Goal: Task Accomplishment & Management: Manage account settings

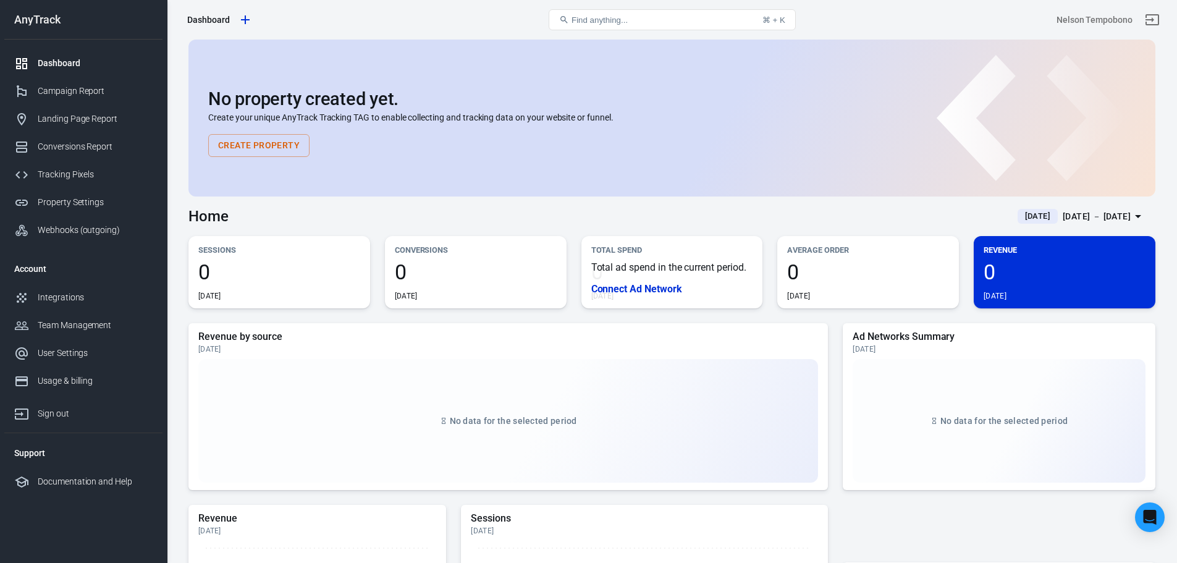
click at [638, 272] on p "Total ad spend in the current period." at bounding box center [672, 267] width 162 height 12
click at [87, 163] on link "Tracking Pixels" at bounding box center [83, 175] width 158 height 28
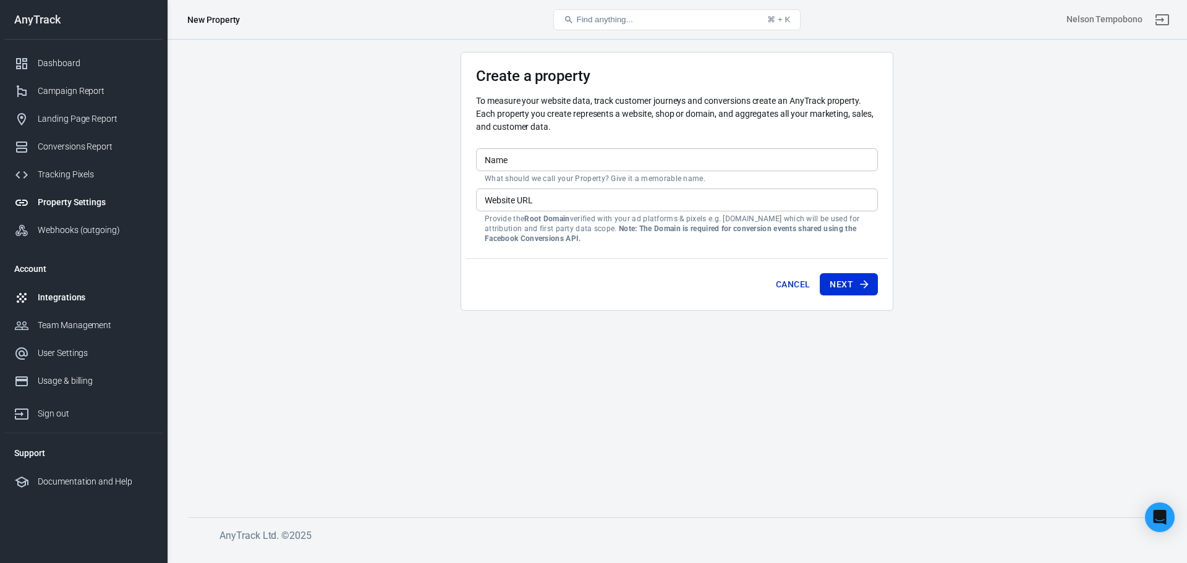
click at [76, 301] on div "Integrations" at bounding box center [95, 297] width 115 height 13
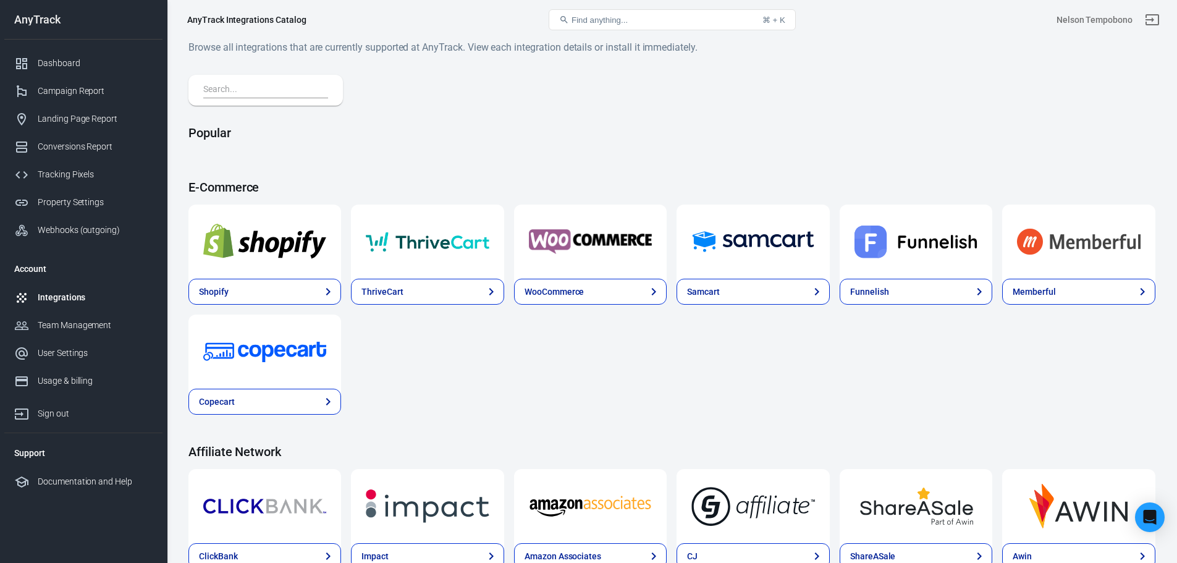
click at [284, 88] on input "text" at bounding box center [263, 90] width 120 height 16
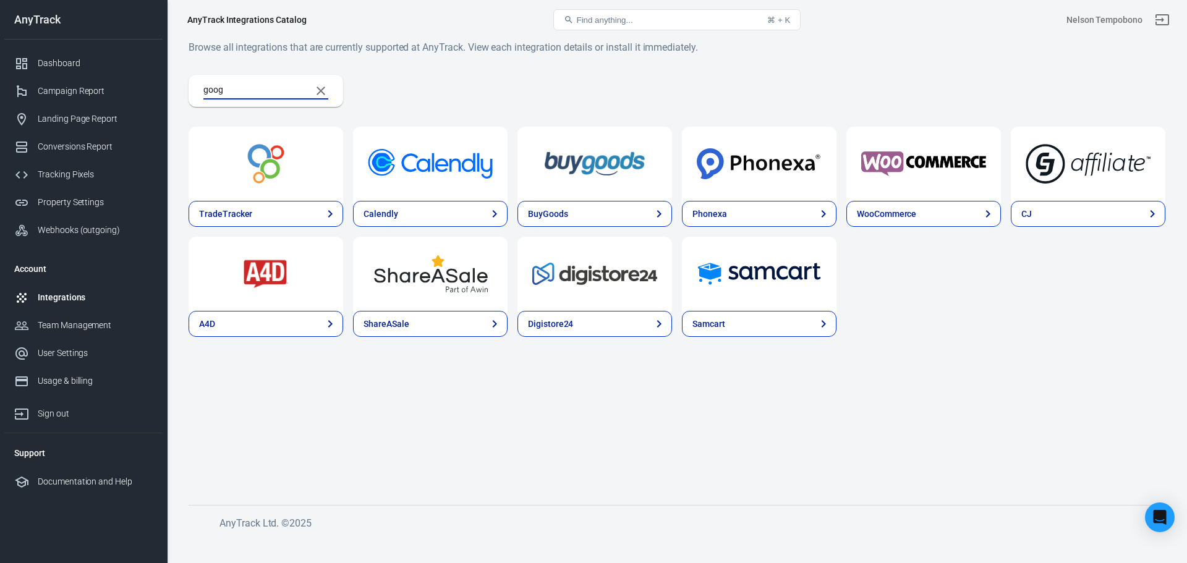
click at [276, 88] on input "goog" at bounding box center [252, 91] width 98 height 16
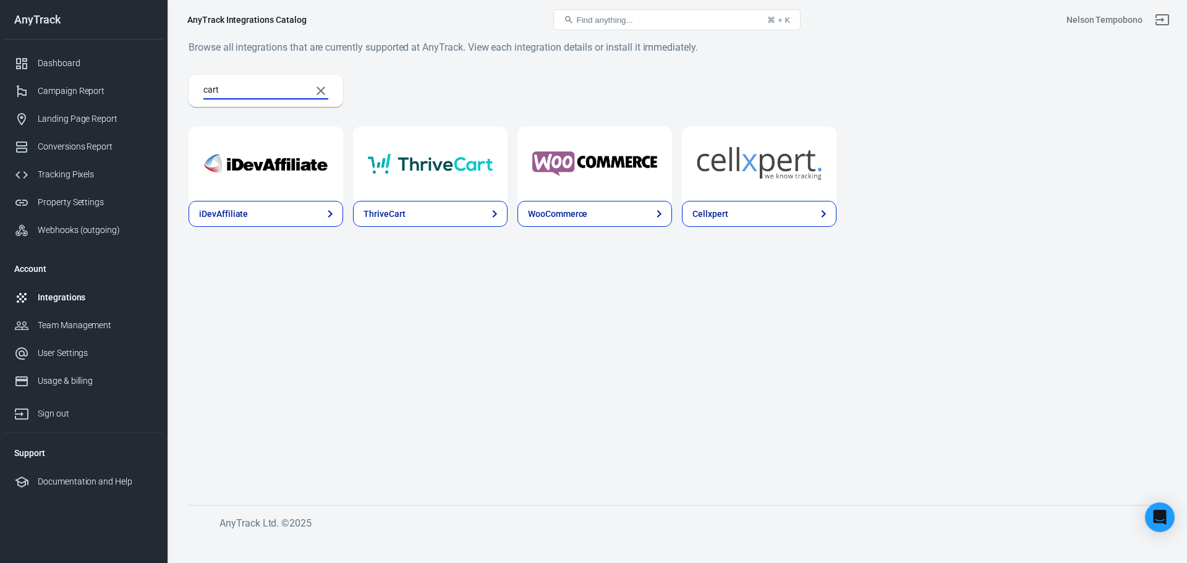
click at [295, 97] on input "cart" at bounding box center [252, 91] width 98 height 16
click at [294, 96] on input "cart" at bounding box center [252, 91] width 98 height 16
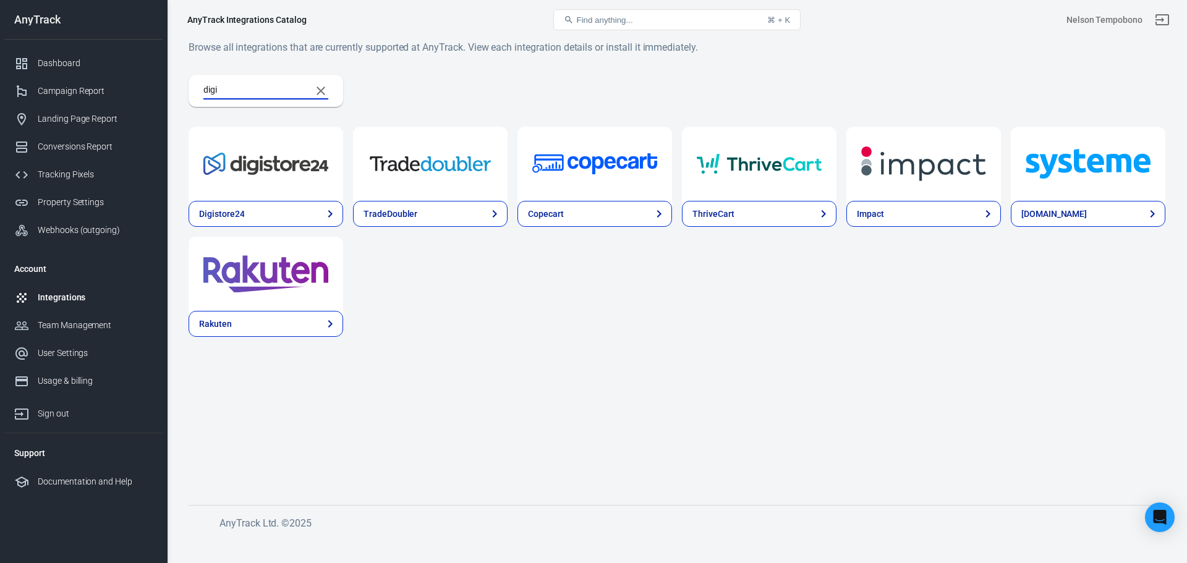
type input "digi"
click at [325, 94] on icon "Clear Search" at bounding box center [320, 90] width 15 height 15
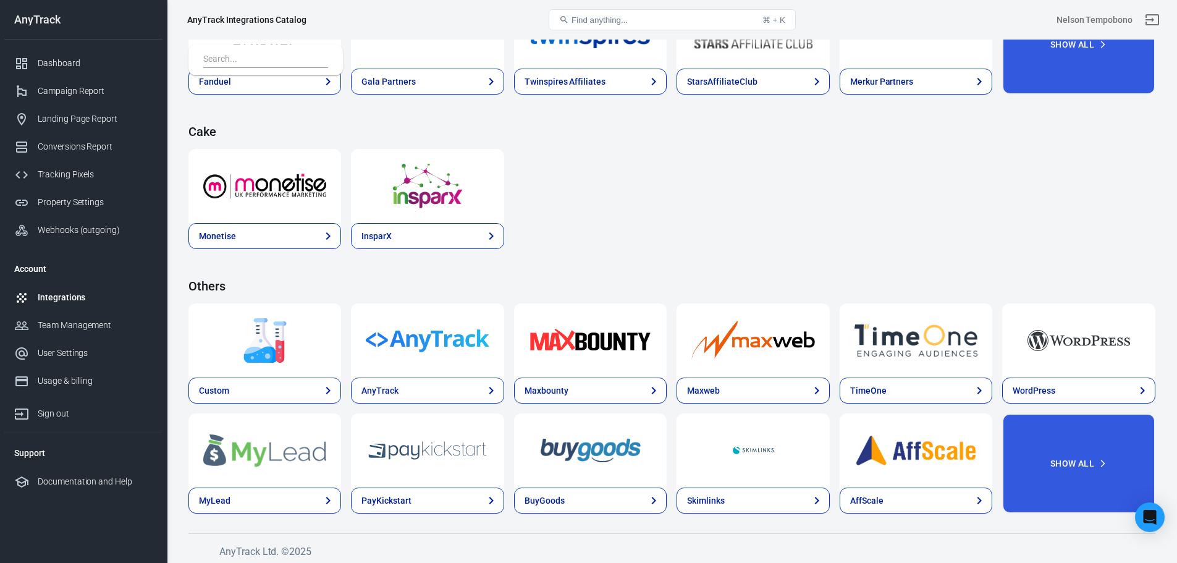
scroll to position [1801, 0]
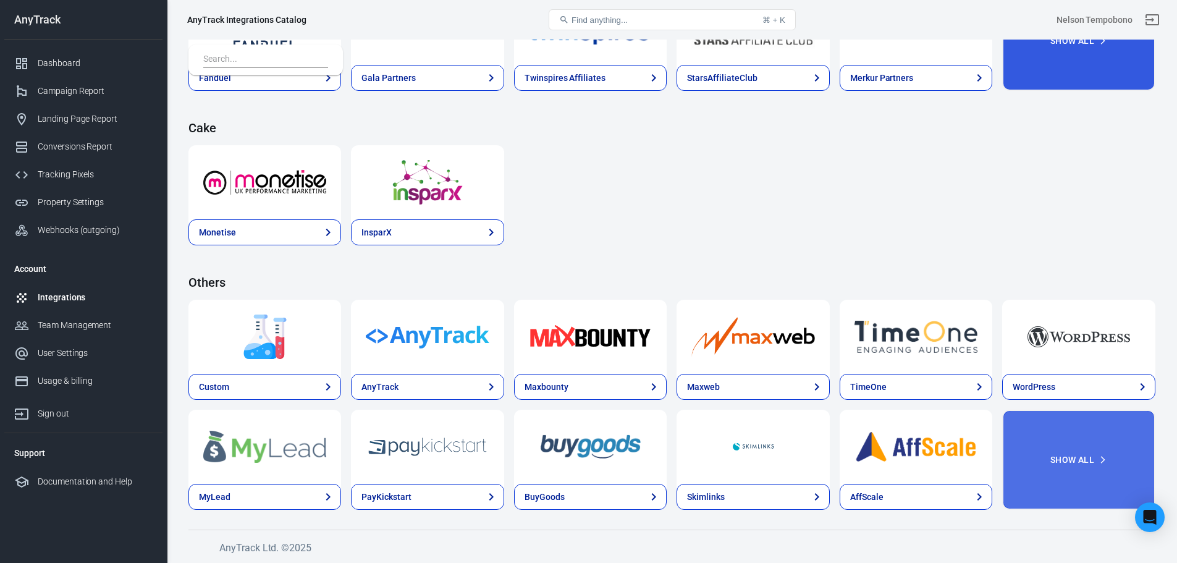
click at [1046, 473] on button "Show All" at bounding box center [1078, 460] width 153 height 100
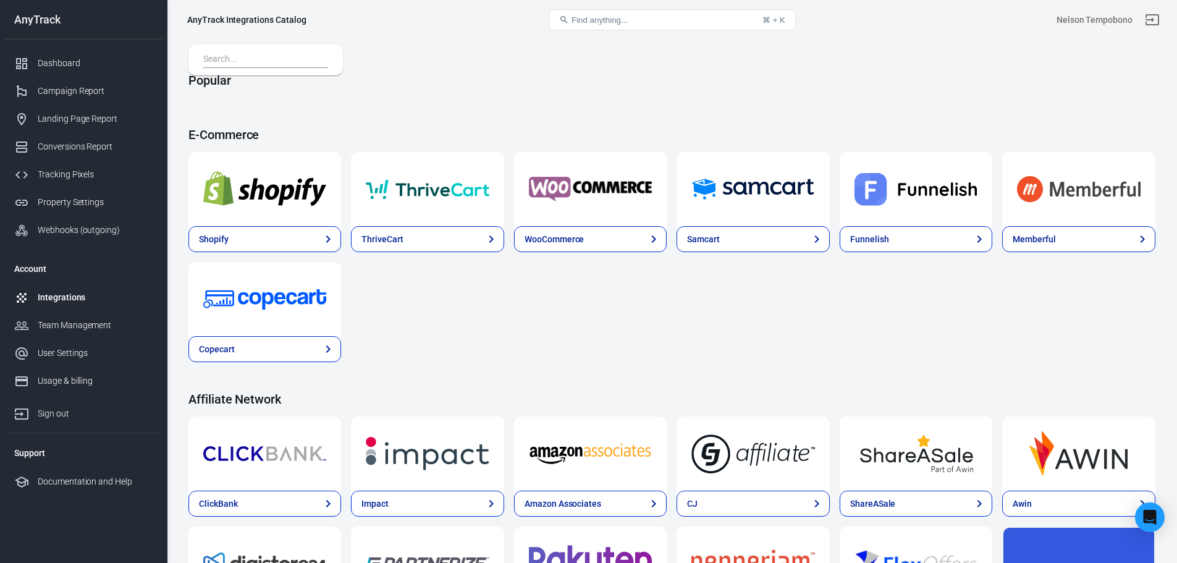
scroll to position [0, 0]
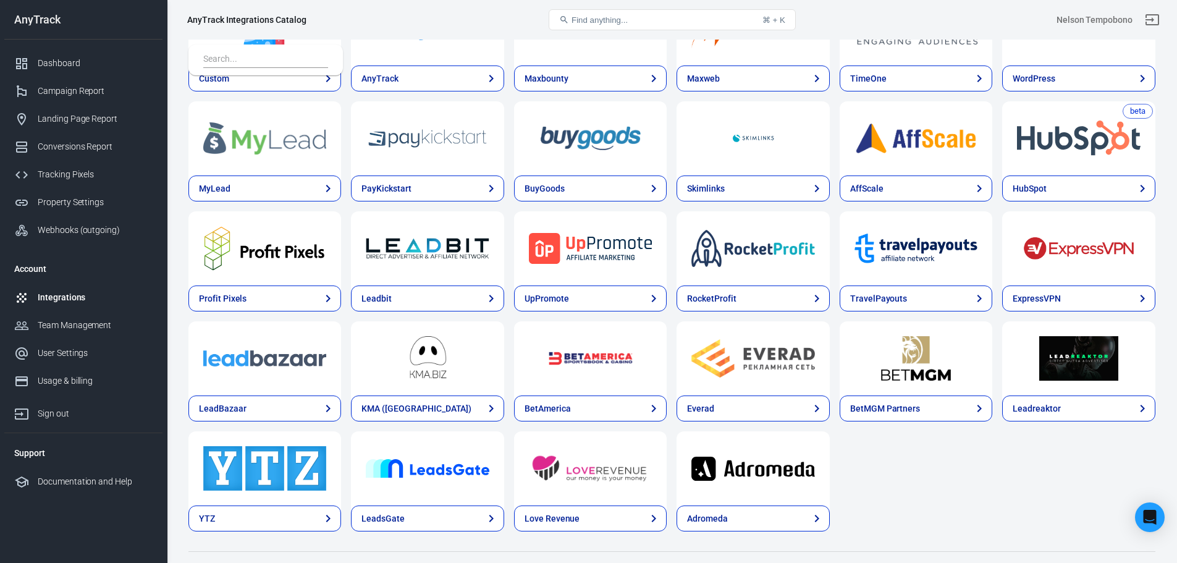
scroll to position [2131, 0]
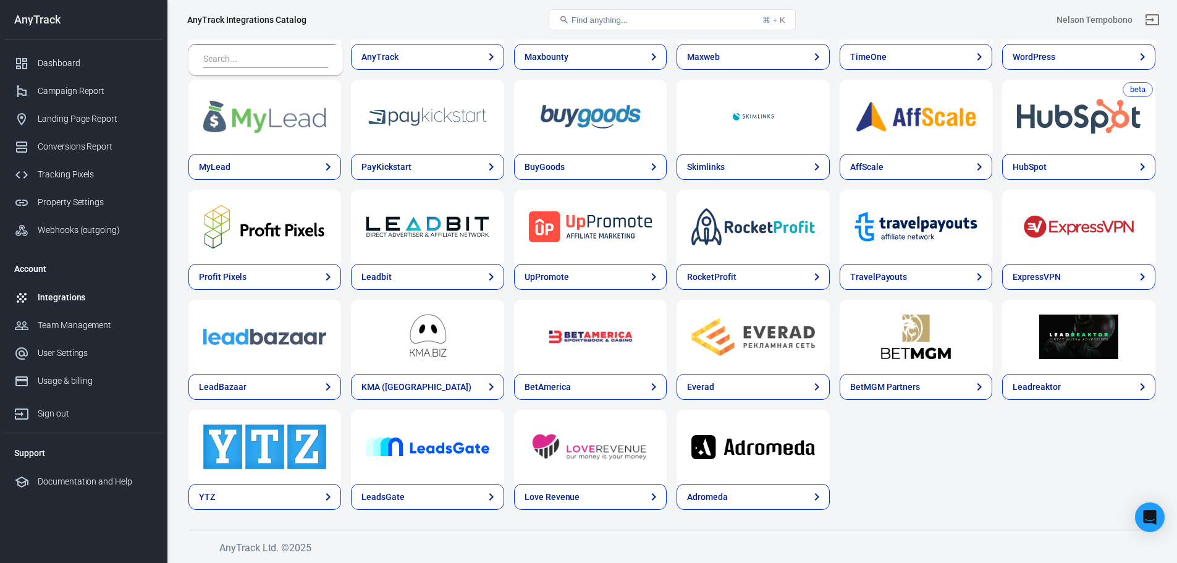
drag, startPoint x: 905, startPoint y: 352, endPoint x: 912, endPoint y: 425, distance: 73.9
click at [916, 427] on div "Custom AnyTrack Maxbounty Maxweb TimeOne WordPress MyLead PayKickstart BuyGoods…" at bounding box center [671, 240] width 967 height 540
click at [73, 514] on nav "Qualquer trilha Painel Relatório de Campanha Relatório de página de destino Rel…" at bounding box center [83, 281] width 167 height 563
click at [86, 349] on font "Configurações do usuário" at bounding box center [88, 353] width 100 height 10
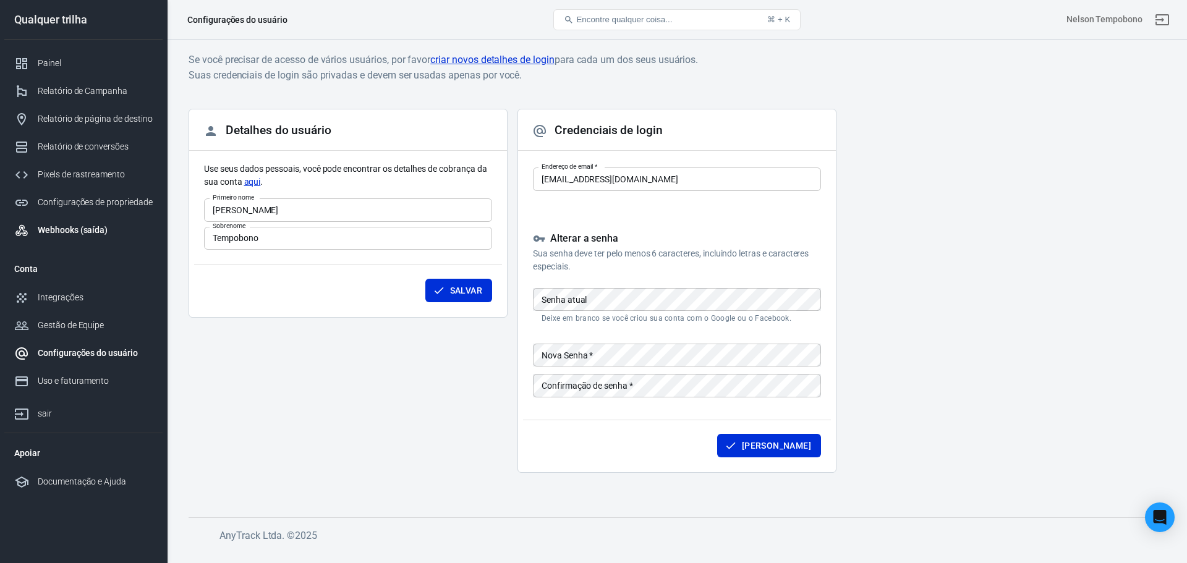
click at [74, 231] on font "Webhooks (saída)" at bounding box center [73, 230] width 70 height 10
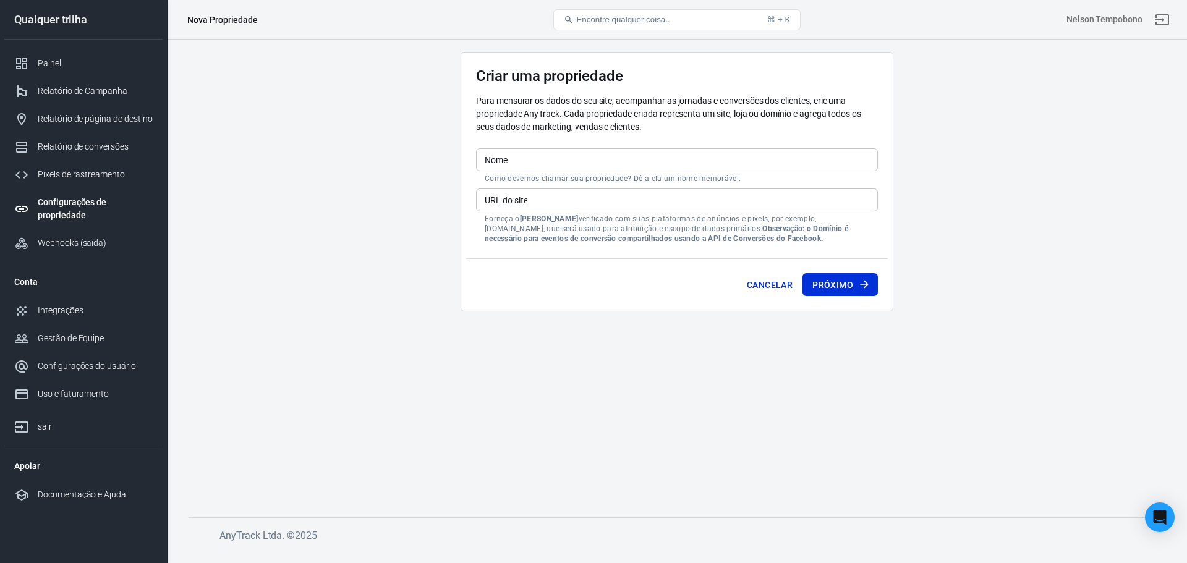
click at [384, 214] on main "Criar uma propriedade Para mensurar os dados do seu site, acompanhar as jornada…" at bounding box center [676, 275] width 976 height 446
click at [566, 173] on div "Nome Nome Como devemos chamar sua propriedade? Dê a ela um nome memorável." at bounding box center [677, 165] width 402 height 35
click at [568, 169] on input "Nome" at bounding box center [677, 159] width 402 height 23
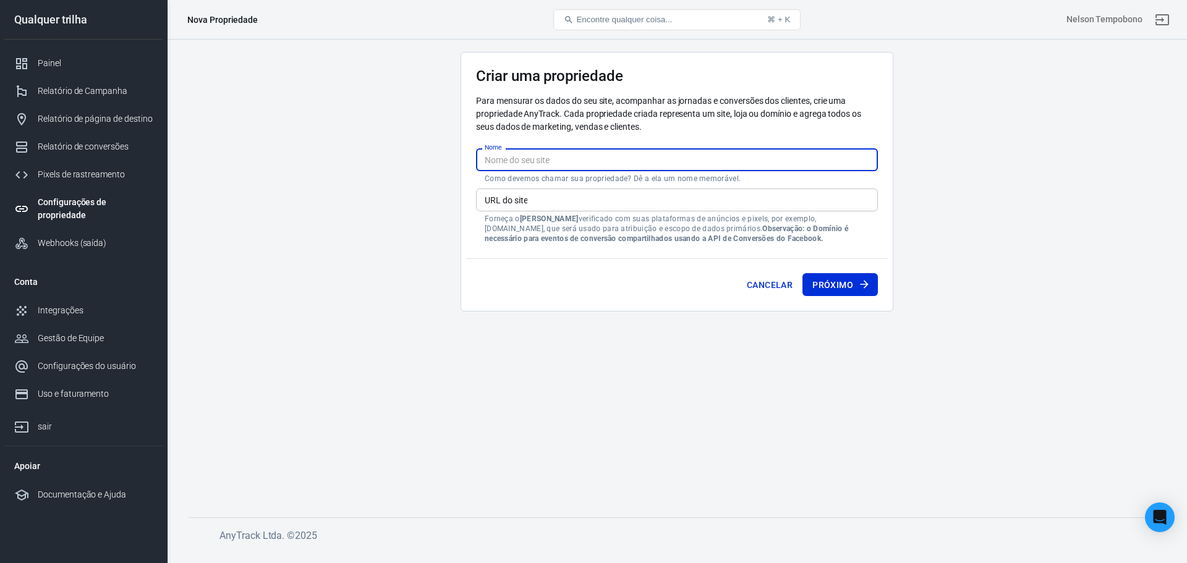
click at [543, 203] on input "URL do site" at bounding box center [677, 199] width 402 height 23
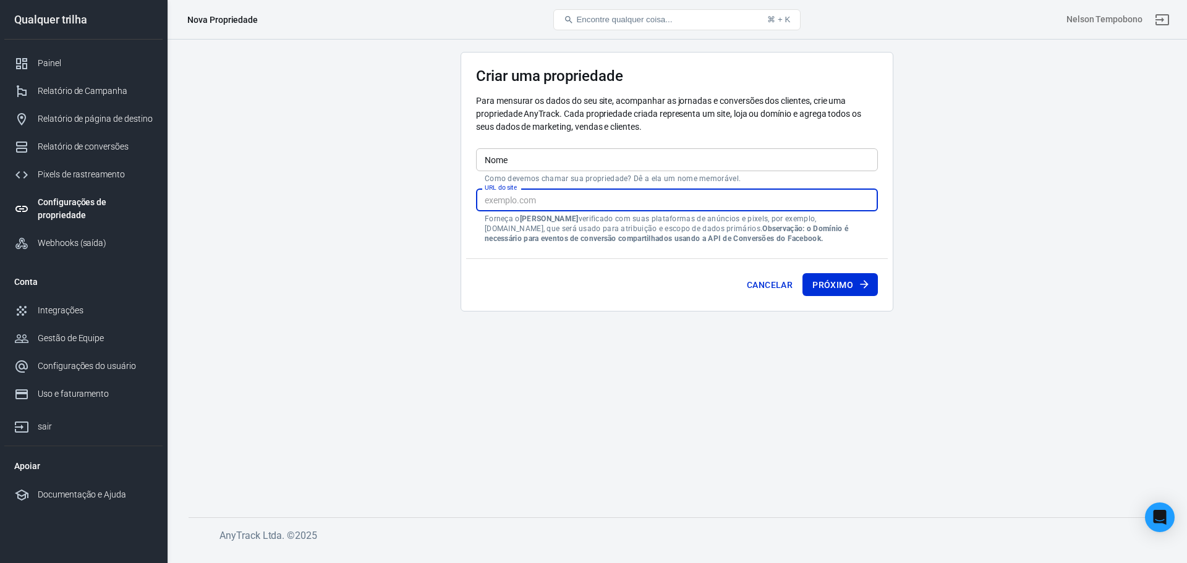
click at [552, 159] on input "Nome" at bounding box center [677, 159] width 402 height 23
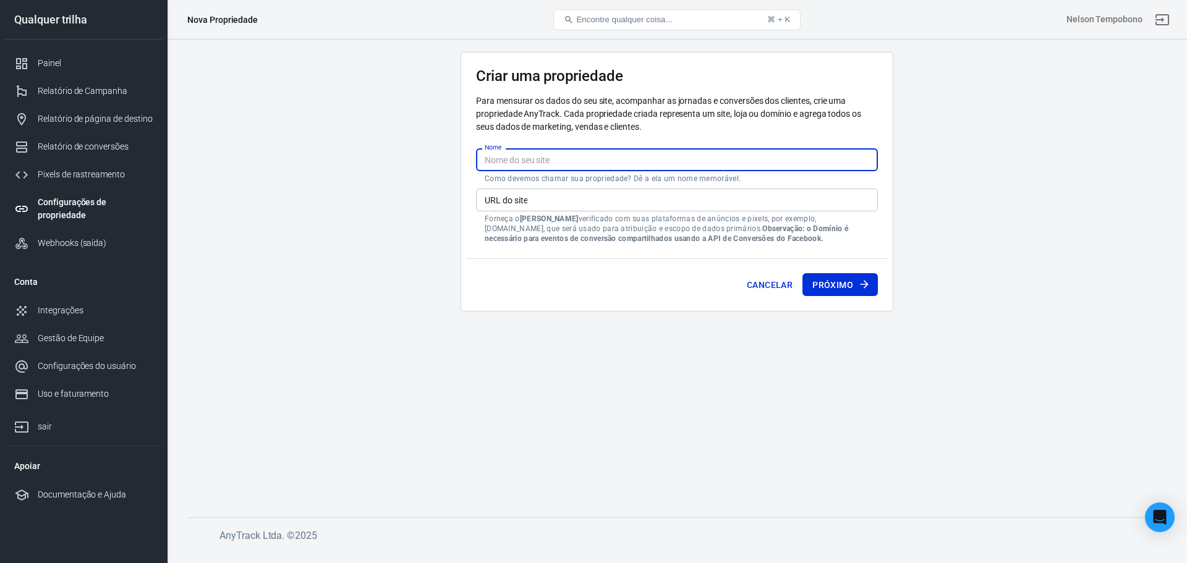
click at [425, 130] on main "Criar uma propriedade Para mensurar os dados do seu site, acompanhar as jornada…" at bounding box center [676, 275] width 976 height 446
click at [506, 158] on input "Nome" at bounding box center [677, 159] width 402 height 23
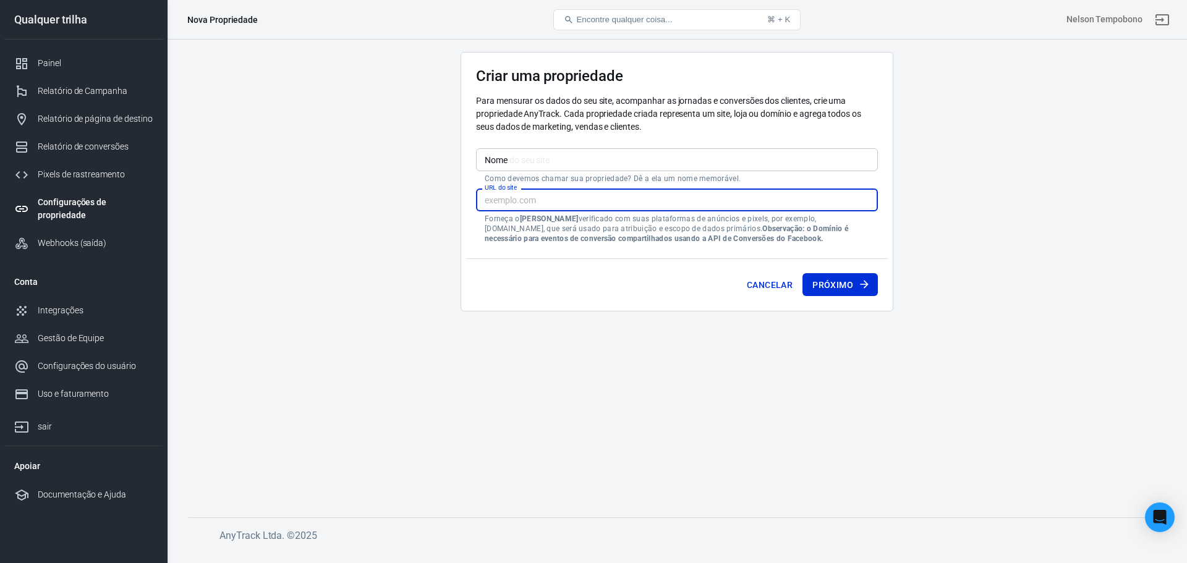
click at [536, 205] on input "URL do site" at bounding box center [677, 199] width 402 height 23
click at [554, 165] on input "Nome" at bounding box center [677, 159] width 402 height 23
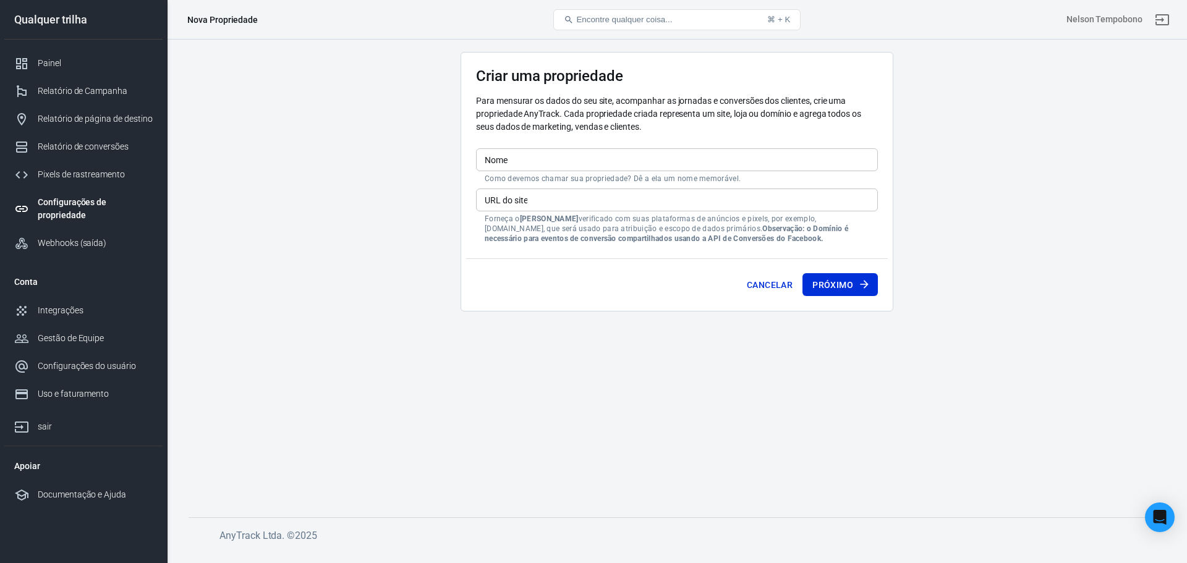
drag, startPoint x: 522, startPoint y: 196, endPoint x: 526, endPoint y: 177, distance: 19.0
click at [522, 196] on input "URL do site" at bounding box center [677, 199] width 402 height 23
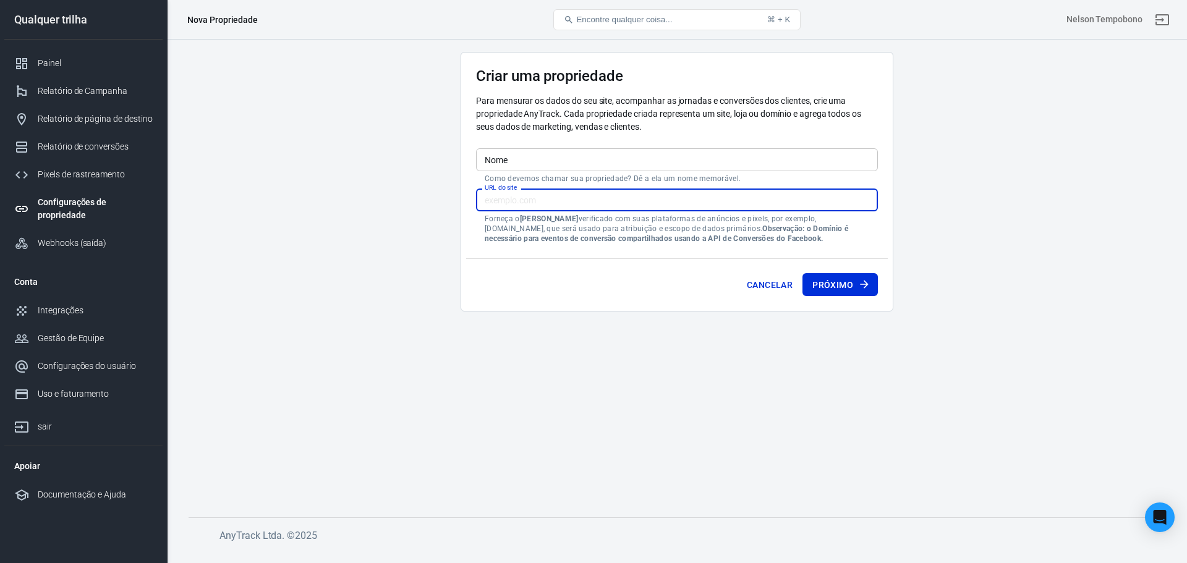
paste input "[DOMAIN_NAME]"
type input "[DOMAIN_NAME]"
click at [527, 166] on input "Nome" at bounding box center [677, 159] width 402 height 23
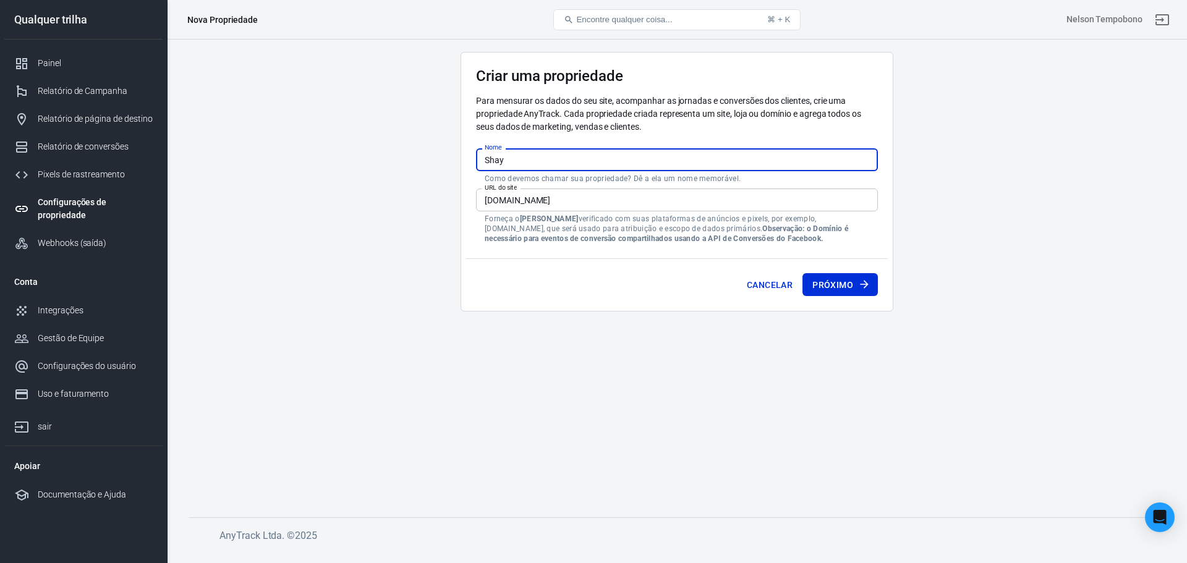
type input "Shay"
click at [525, 203] on input "[DOMAIN_NAME]" at bounding box center [677, 199] width 402 height 23
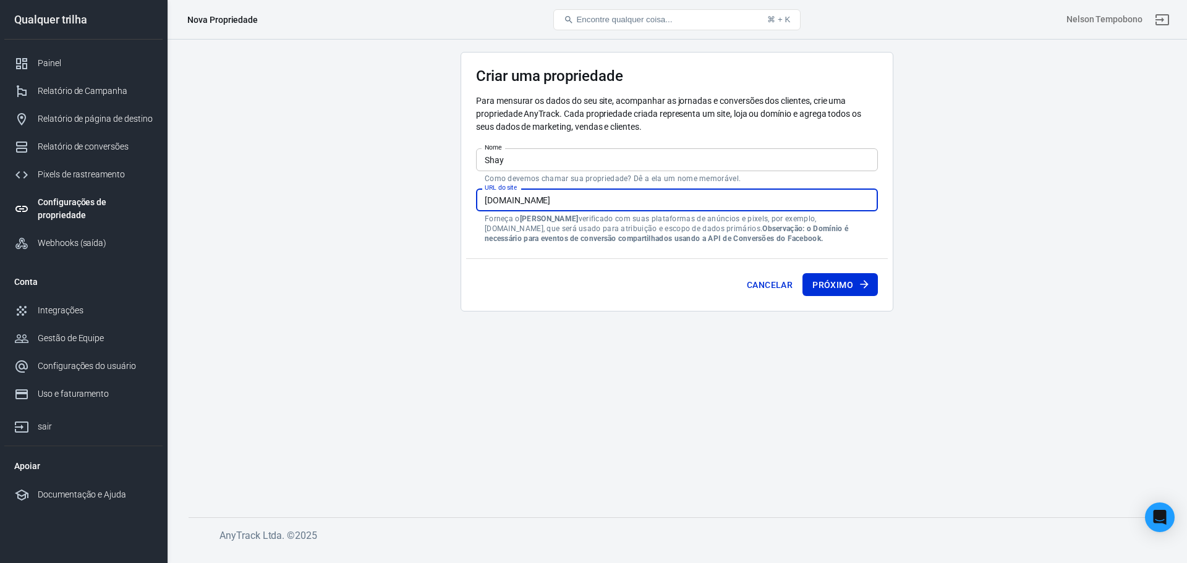
click at [525, 203] on input "[DOMAIN_NAME]" at bounding box center [677, 199] width 402 height 23
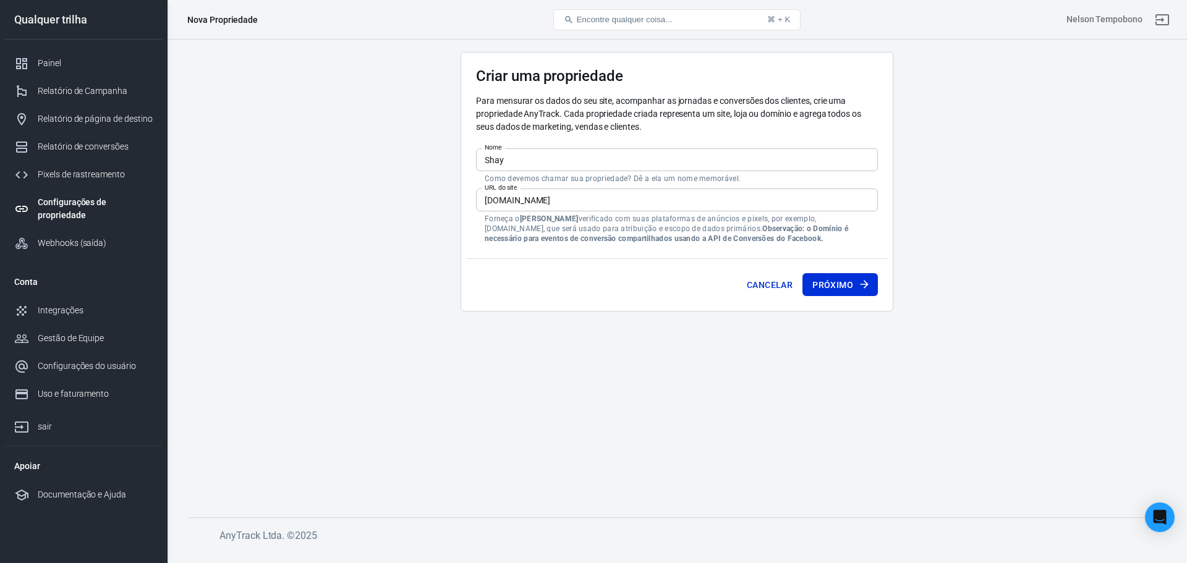
click at [590, 258] on div "Cancelar Próximo" at bounding box center [676, 282] width 421 height 48
click at [861, 284] on icon "submit" at bounding box center [864, 284] width 12 height 12
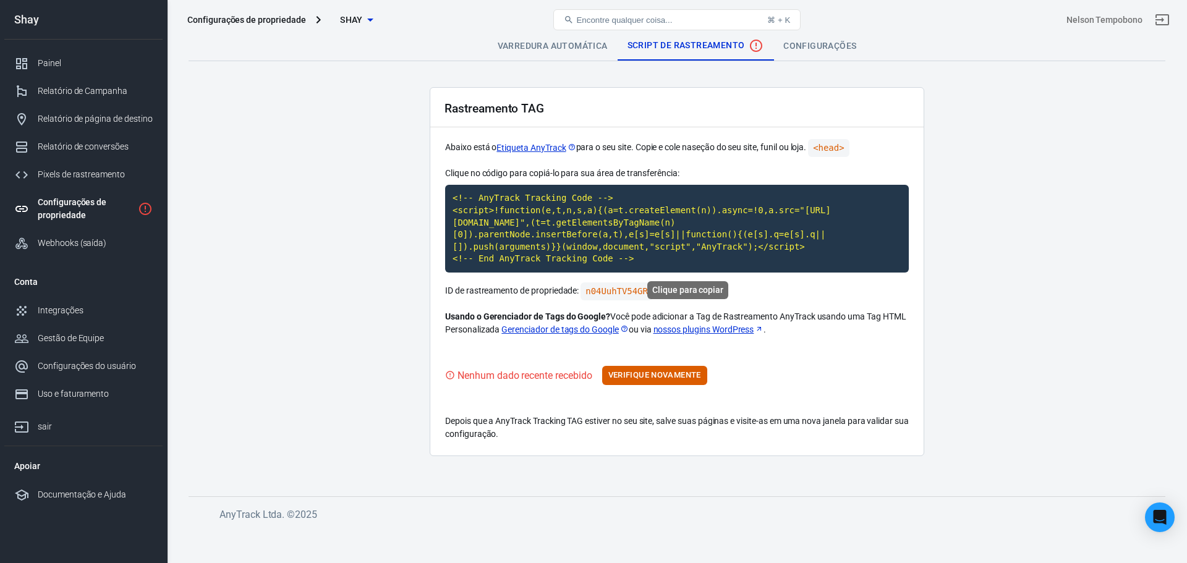
click at [392, 231] on main "Varredura automática Script de rastreamento Configurações Rastreamento TAG Abai…" at bounding box center [676, 254] width 976 height 446
click at [526, 211] on code "<!-- AnyTrack Tracking Code --> <script>!function(e,t,n,s,a){(a=t.createElement…" at bounding box center [676, 229] width 463 height 88
click at [562, 242] on code "<!-- AnyTrack Tracking Code --> <script>!function(e,t,n,s,a){(a=t.createElement…" at bounding box center [676, 229] width 463 height 88
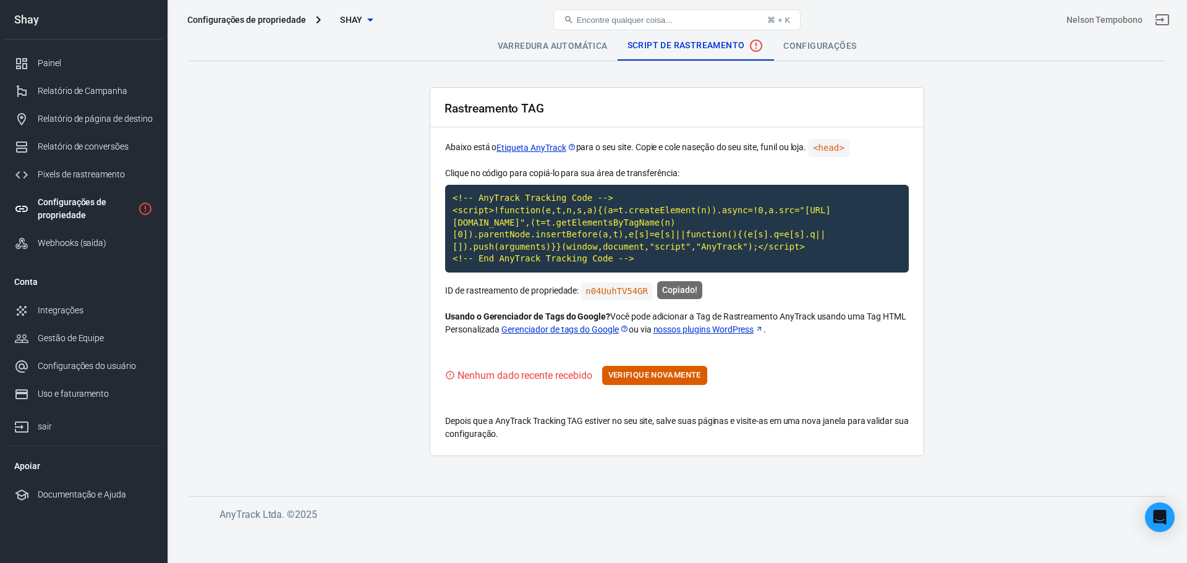
click at [606, 260] on code "<!-- AnyTrack Tracking Code --> <script>!function(e,t,n,s,a){(a=t.createElement…" at bounding box center [676, 229] width 463 height 88
click at [618, 25] on button "Encontre qualquer coisa... ⌘ + K" at bounding box center [676, 19] width 247 height 21
click at [52, 59] on font "Painel" at bounding box center [50, 63] width 25 height 10
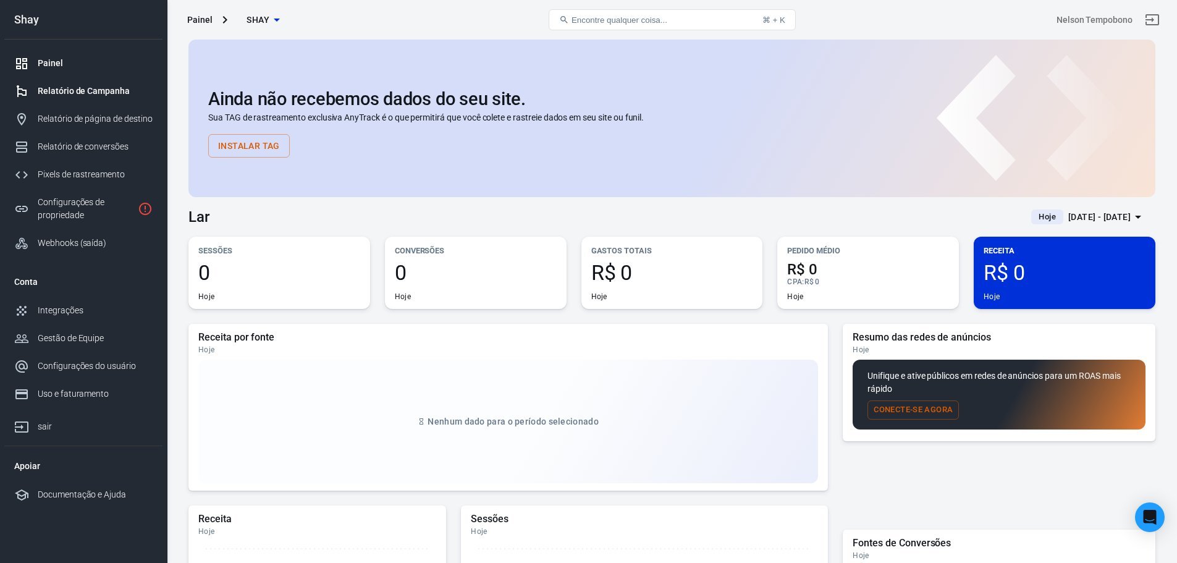
click at [100, 82] on link "Relatório de Campanha" at bounding box center [83, 91] width 158 height 28
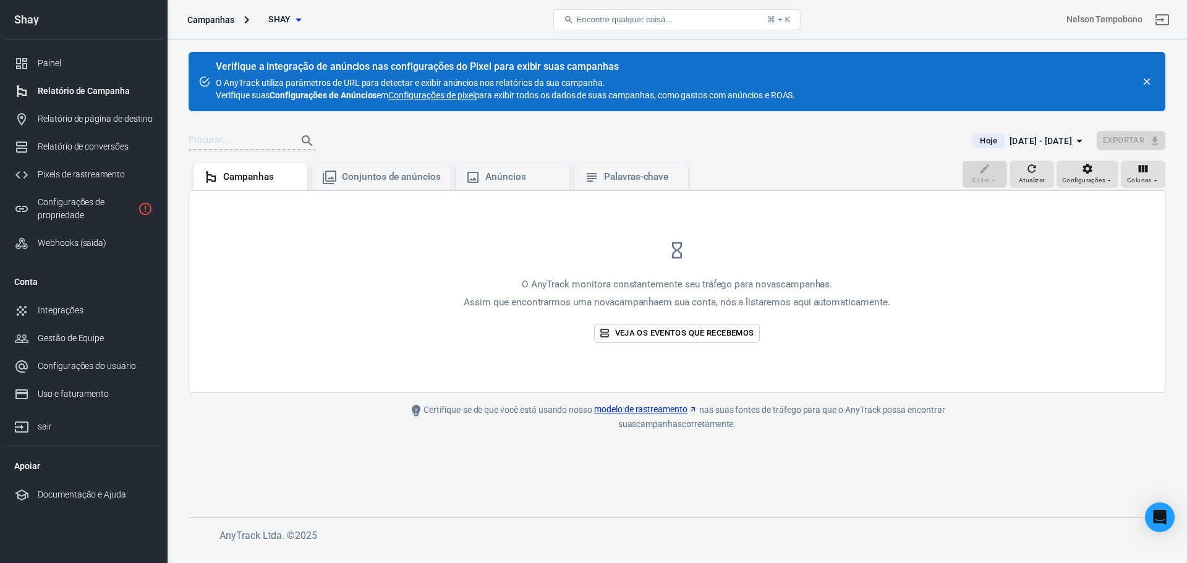
click at [210, 20] on font "Campanhas" at bounding box center [210, 20] width 47 height 10
click at [221, 17] on font "Campanhas" at bounding box center [210, 20] width 47 height 10
click at [201, 22] on font "Campanhas" at bounding box center [210, 20] width 47 height 10
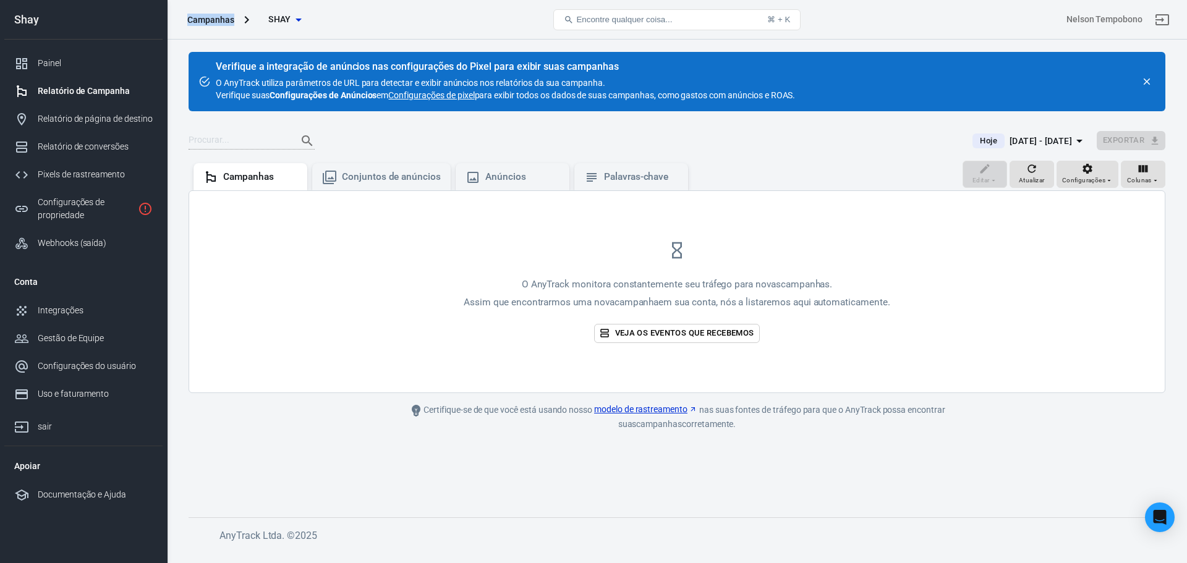
click at [272, 17] on font "Shay" at bounding box center [279, 19] width 23 height 10
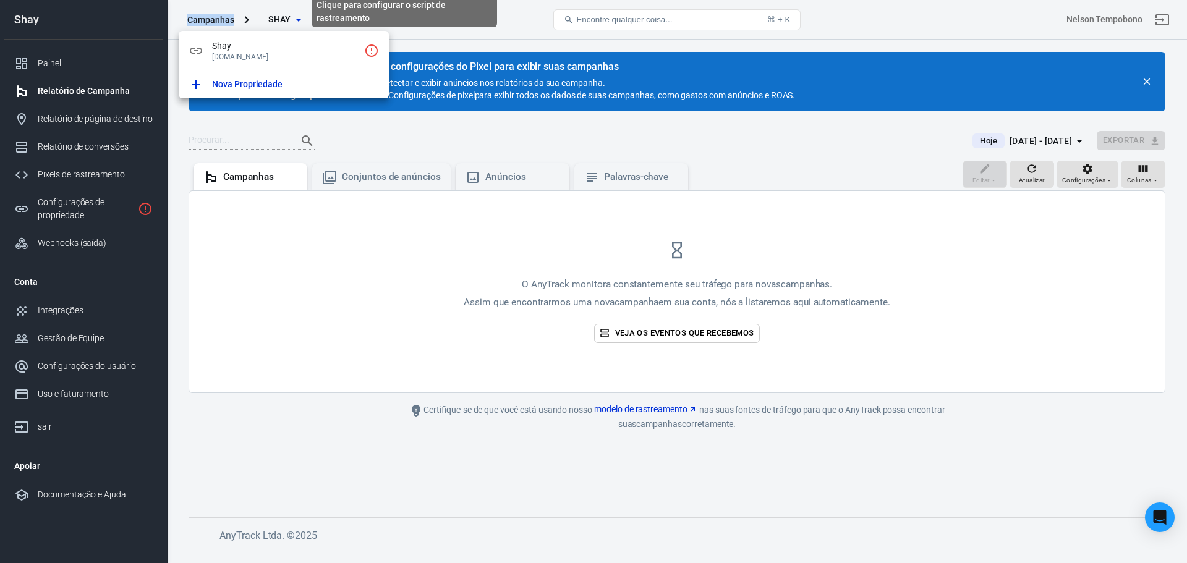
click at [366, 50] on icon "Clique para configurar o script de rastreamento" at bounding box center [371, 50] width 12 height 12
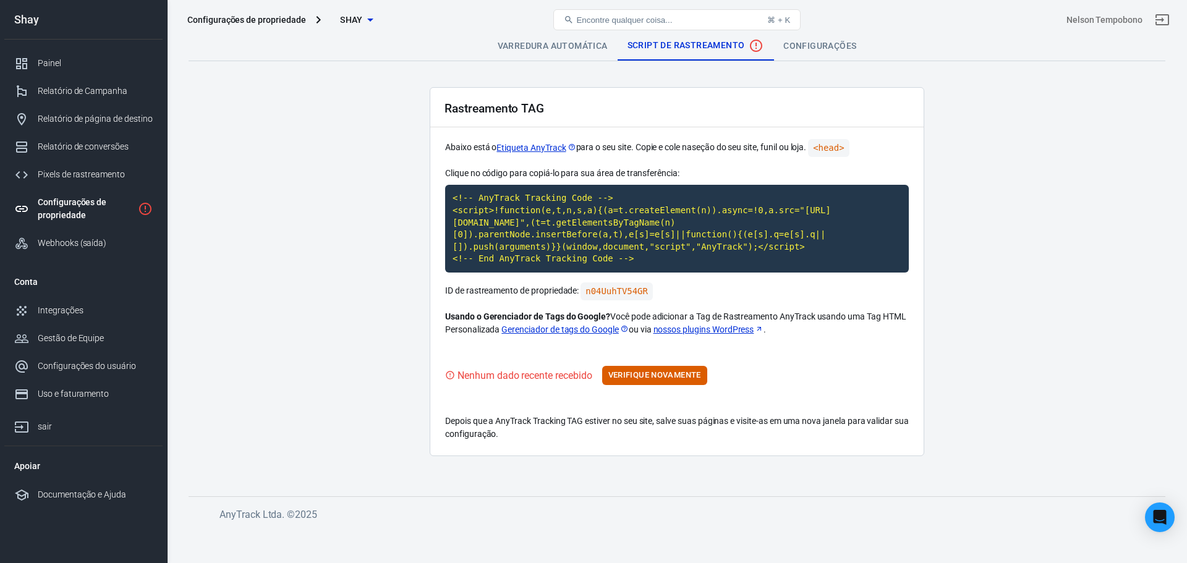
click at [340, 17] on font "Shay" at bounding box center [351, 20] width 23 height 10
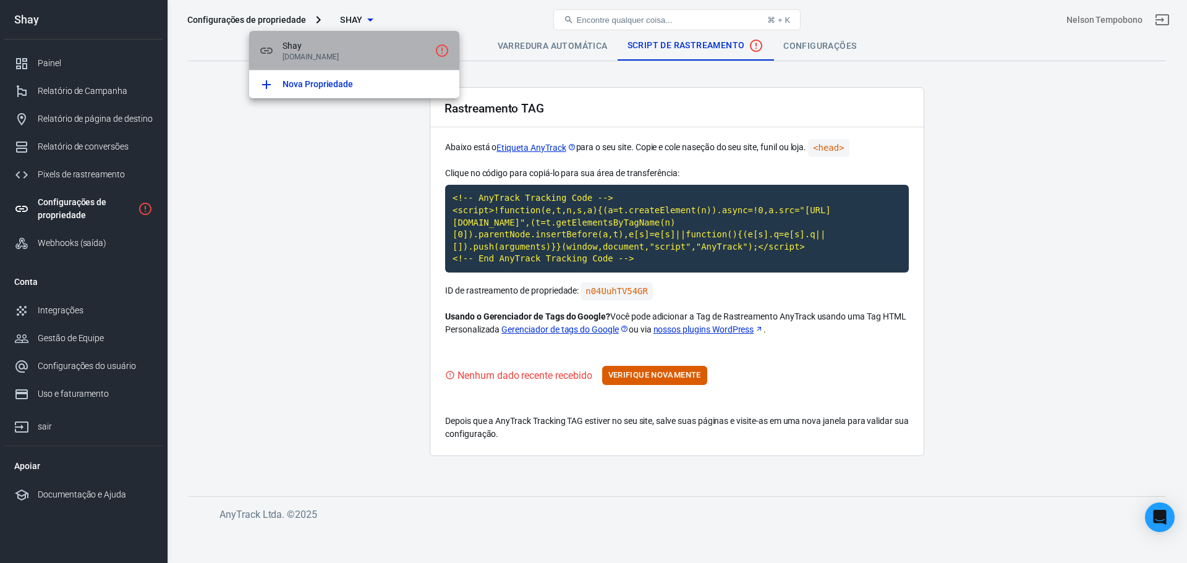
click at [293, 44] on font "Shay" at bounding box center [291, 46] width 19 height 10
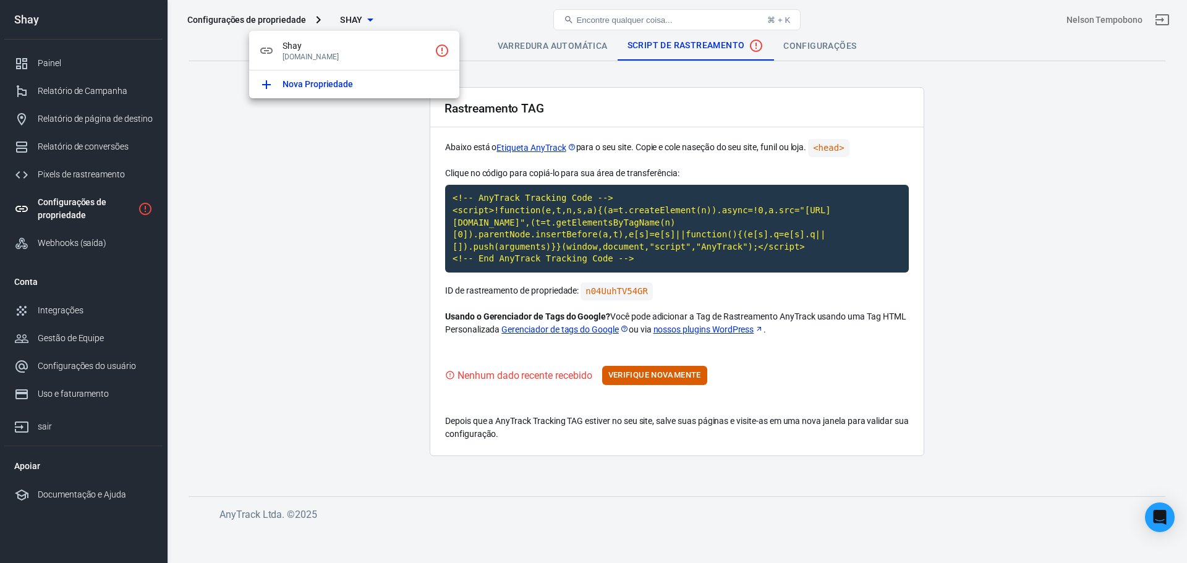
click at [313, 253] on div at bounding box center [593, 281] width 1187 height 563
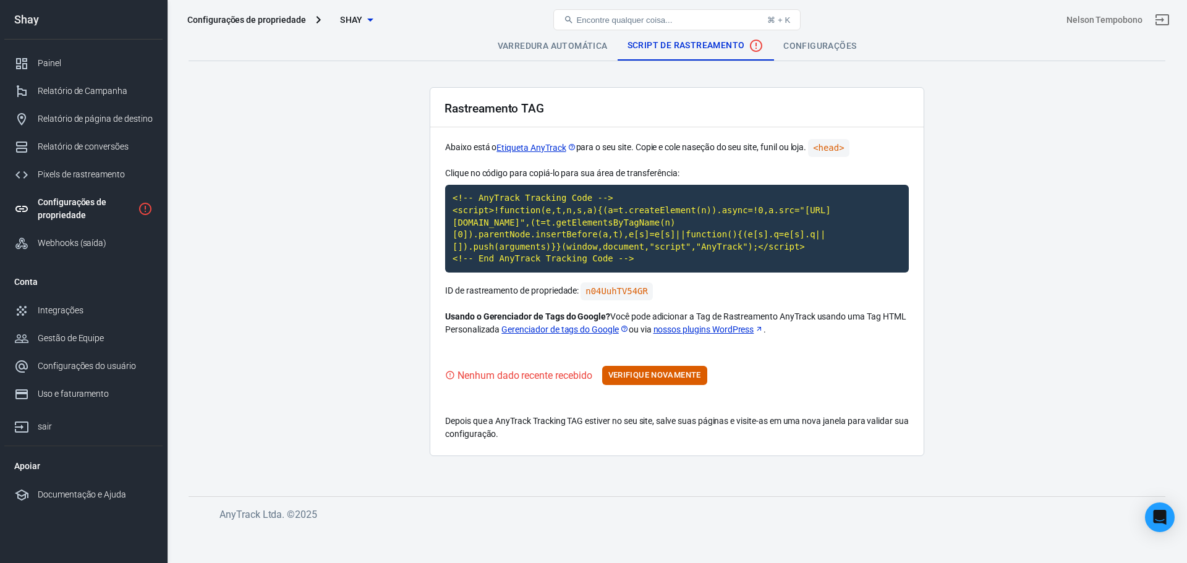
click at [802, 41] on font "Configurações" at bounding box center [819, 46] width 73 height 10
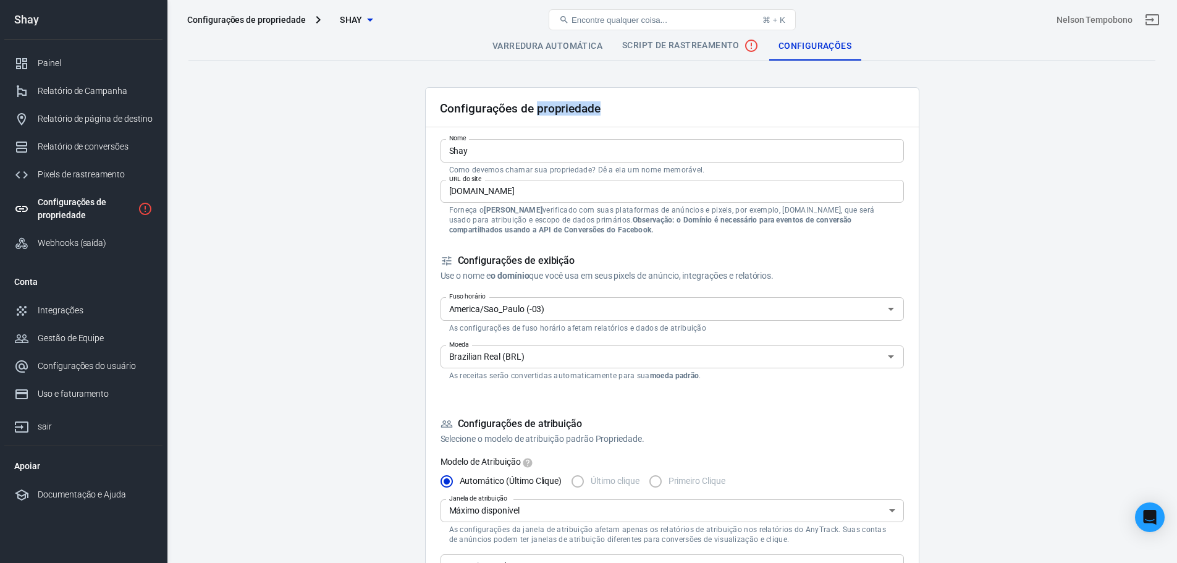
drag, startPoint x: 552, startPoint y: 101, endPoint x: 599, endPoint y: 106, distance: 47.9
click at [599, 106] on div "Configurações de propriedade" at bounding box center [672, 108] width 493 height 40
click at [603, 112] on div "Configurações de propriedade" at bounding box center [672, 108] width 493 height 40
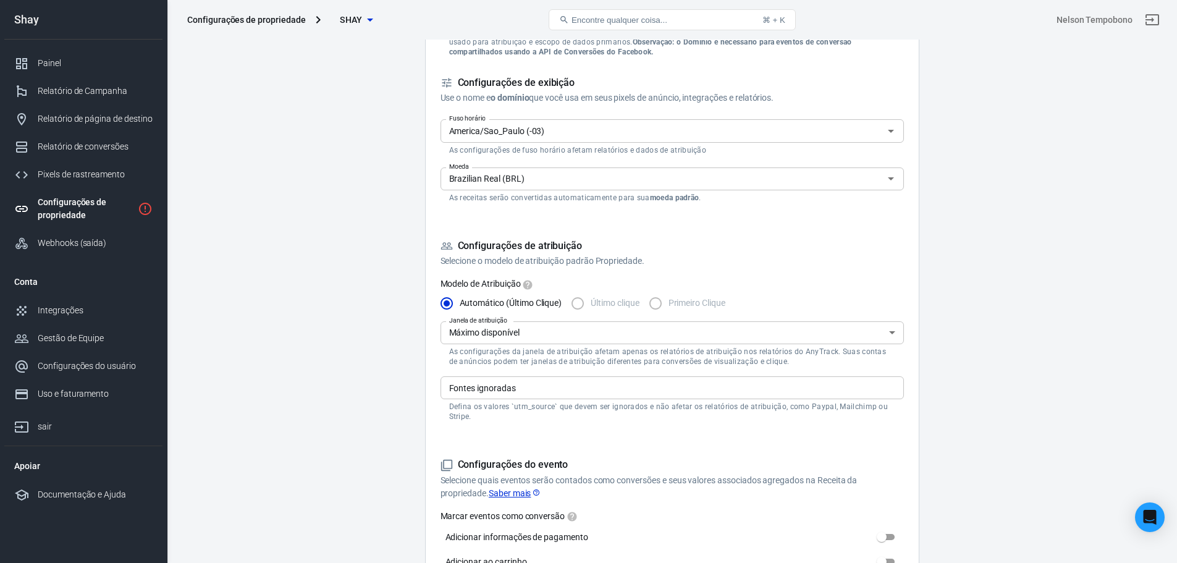
scroll to position [185, 0]
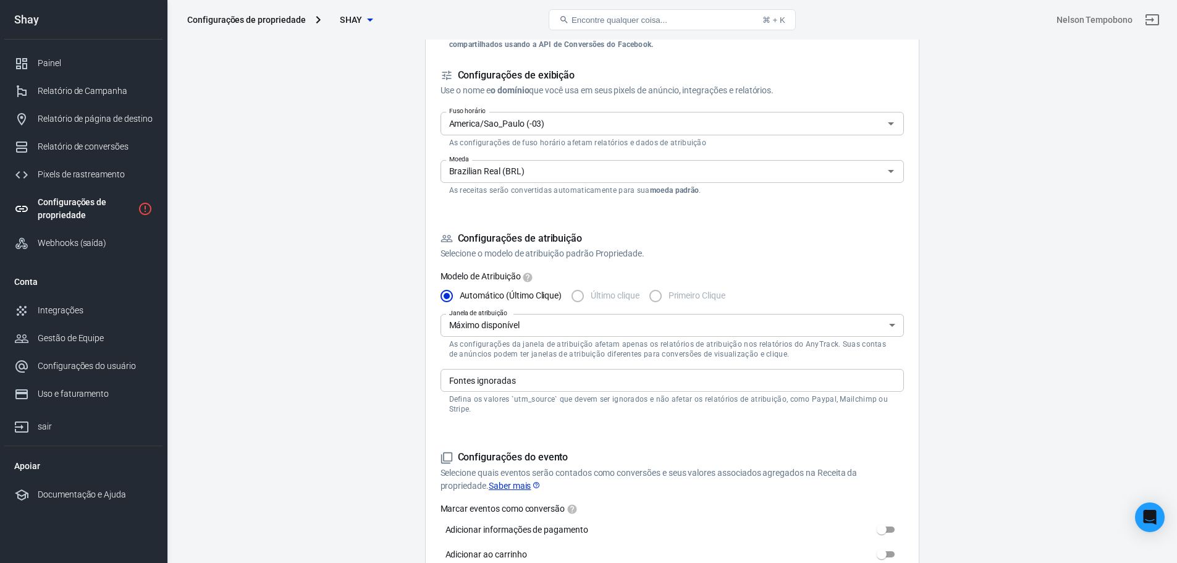
click at [488, 166] on input "Brazilian Real (BRL)" at bounding box center [662, 171] width 436 height 15
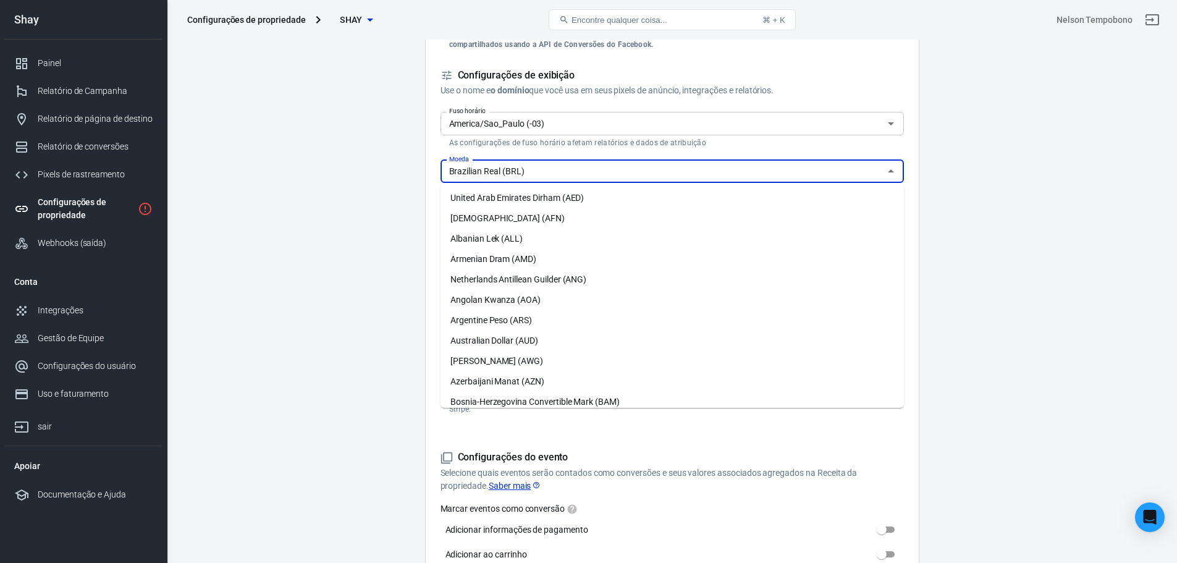
scroll to position [188, 0]
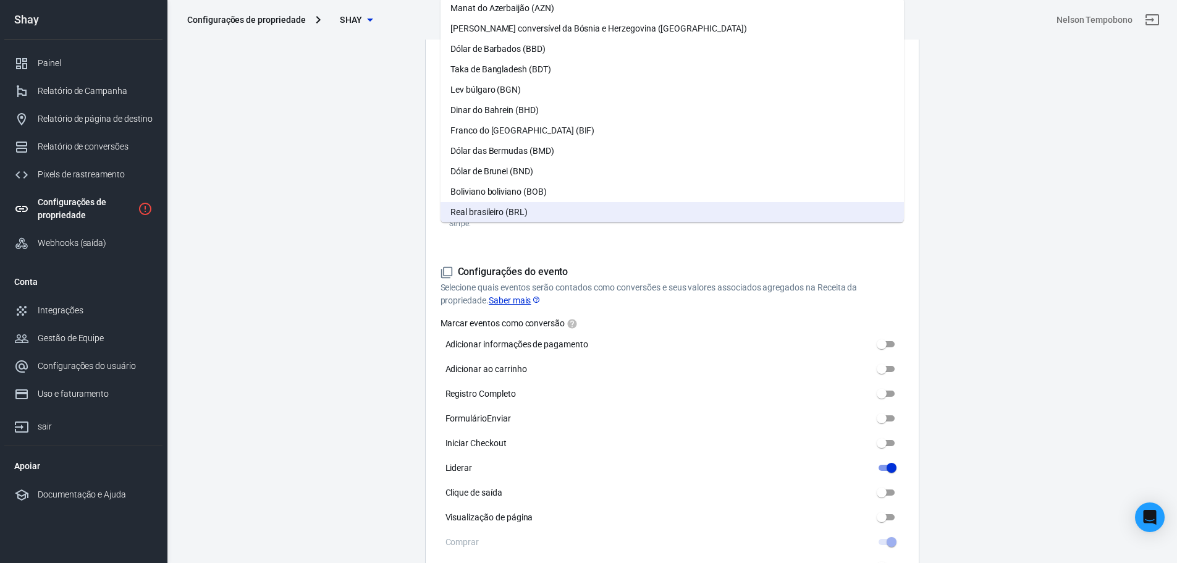
click at [360, 219] on main "Varredura automática Script de rastreamento Configurações Configurações de prop…" at bounding box center [671, 464] width 967 height 1609
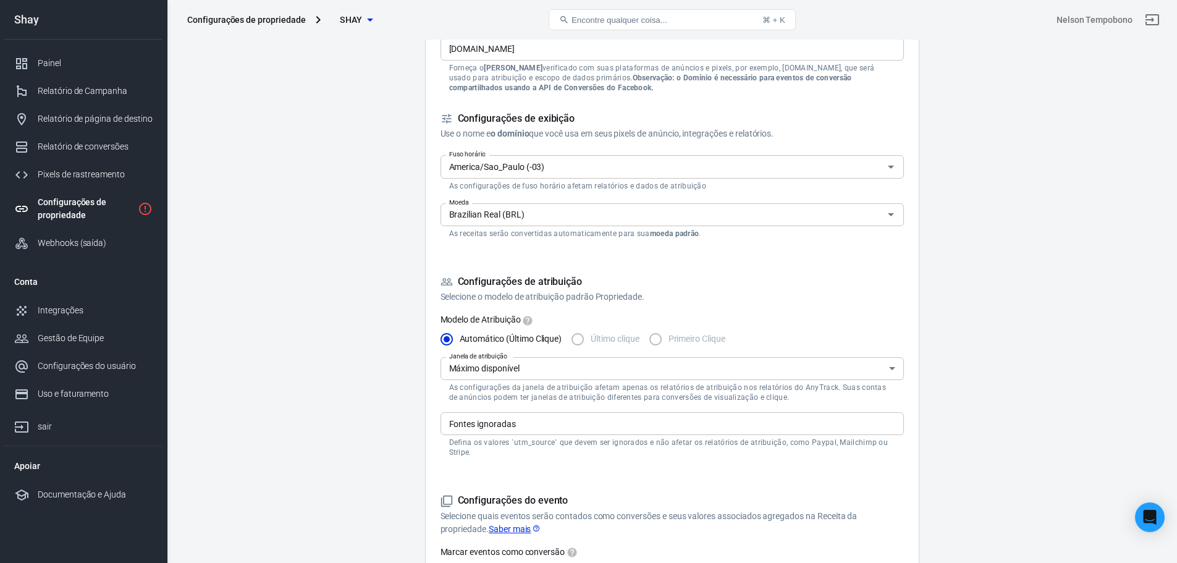
scroll to position [124, 0]
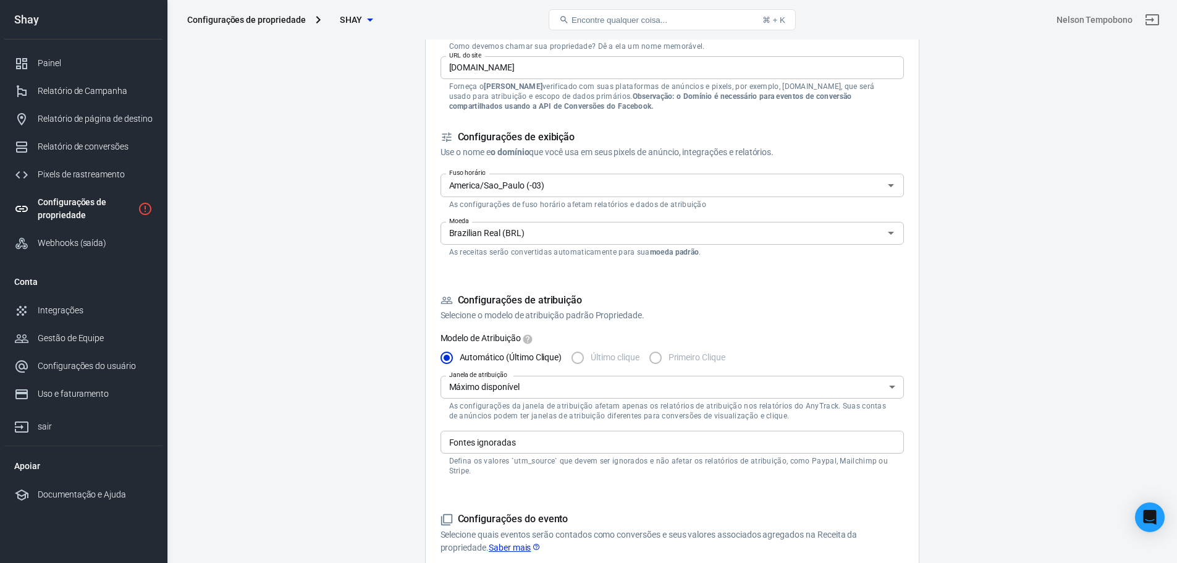
click at [478, 240] on input "Brazilian Real (BRL)" at bounding box center [662, 233] width 436 height 15
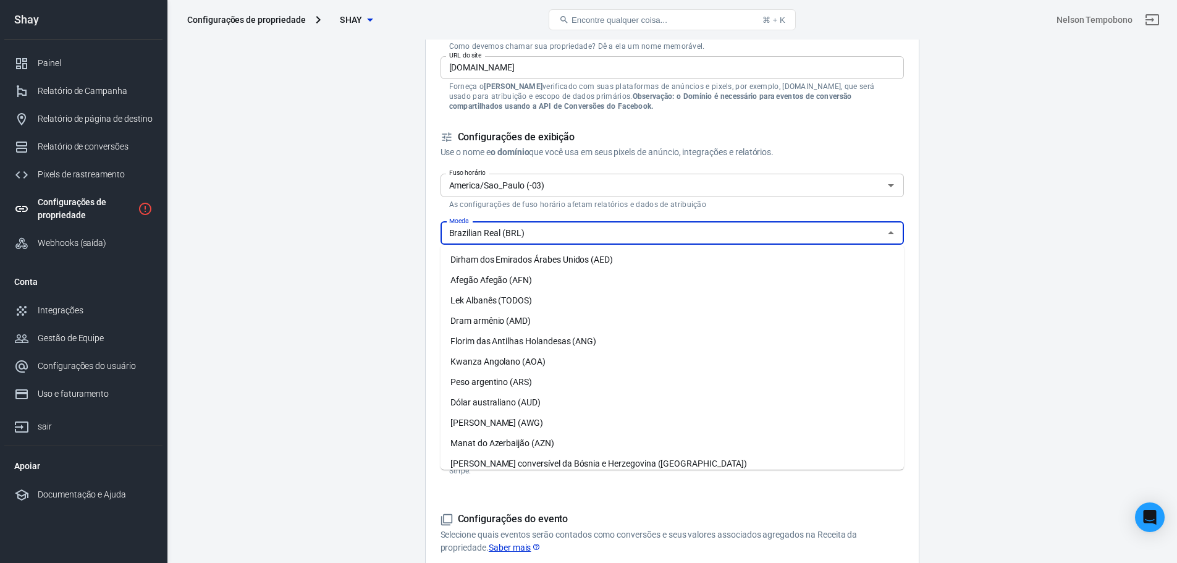
scroll to position [188, 0]
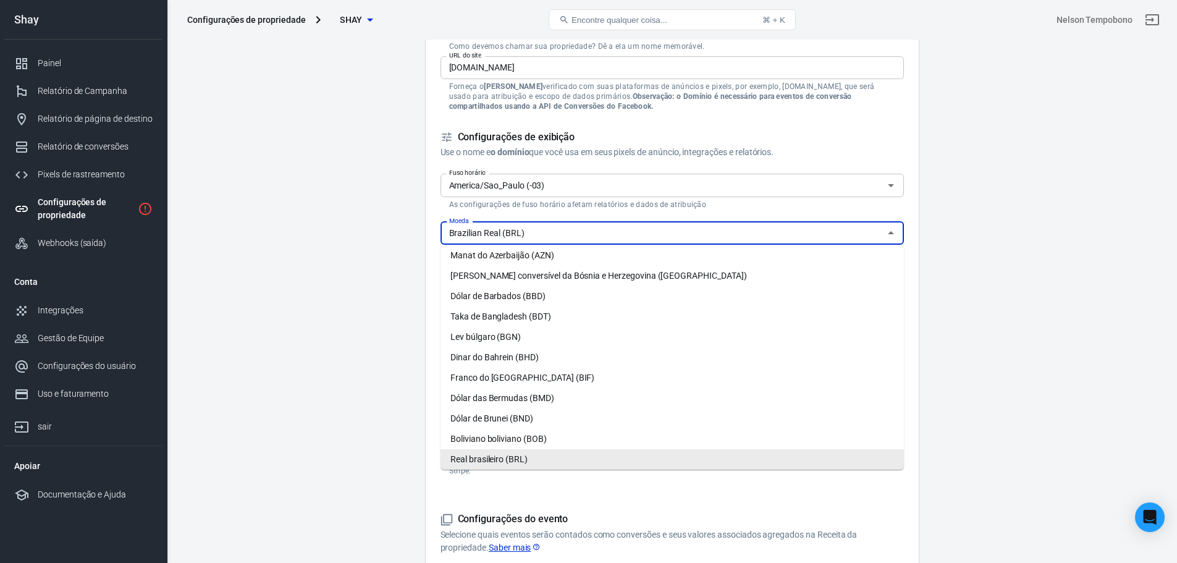
type input "e"
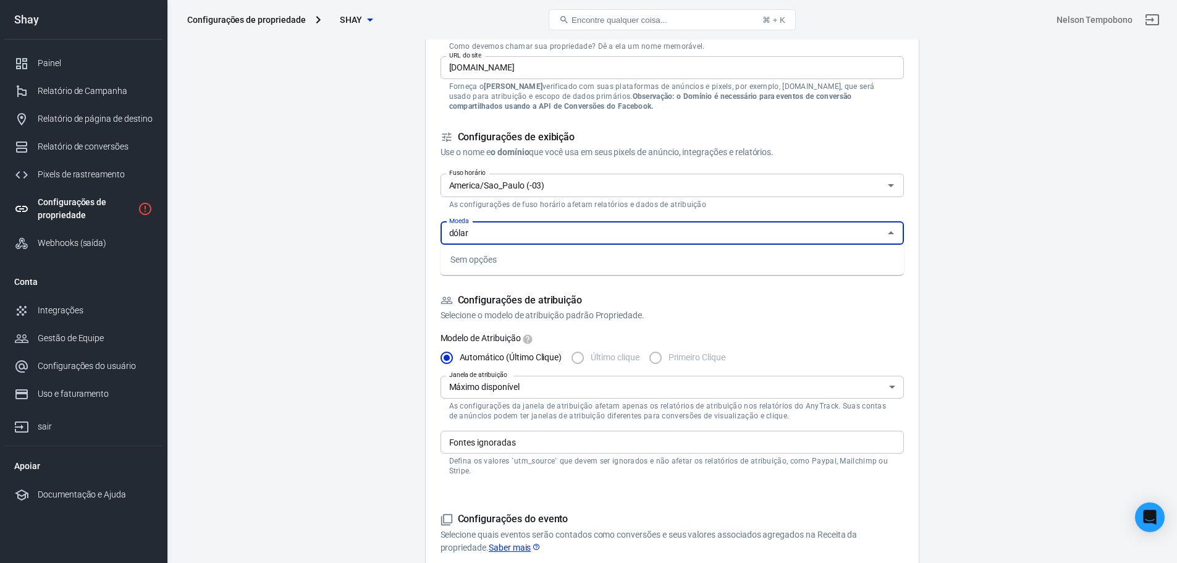
type input "a"
click at [479, 256] on font "Dólar americano (USD)" at bounding box center [494, 260] width 87 height 10
type input "US Dollar (USD)"
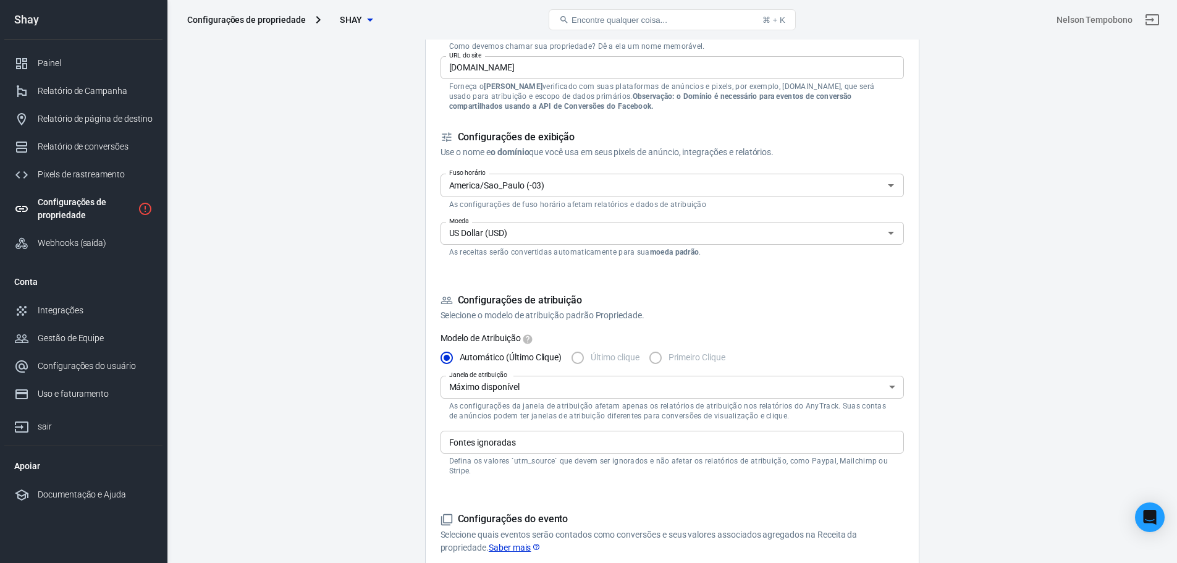
drag, startPoint x: 375, startPoint y: 266, endPoint x: 383, endPoint y: 290, distance: 24.8
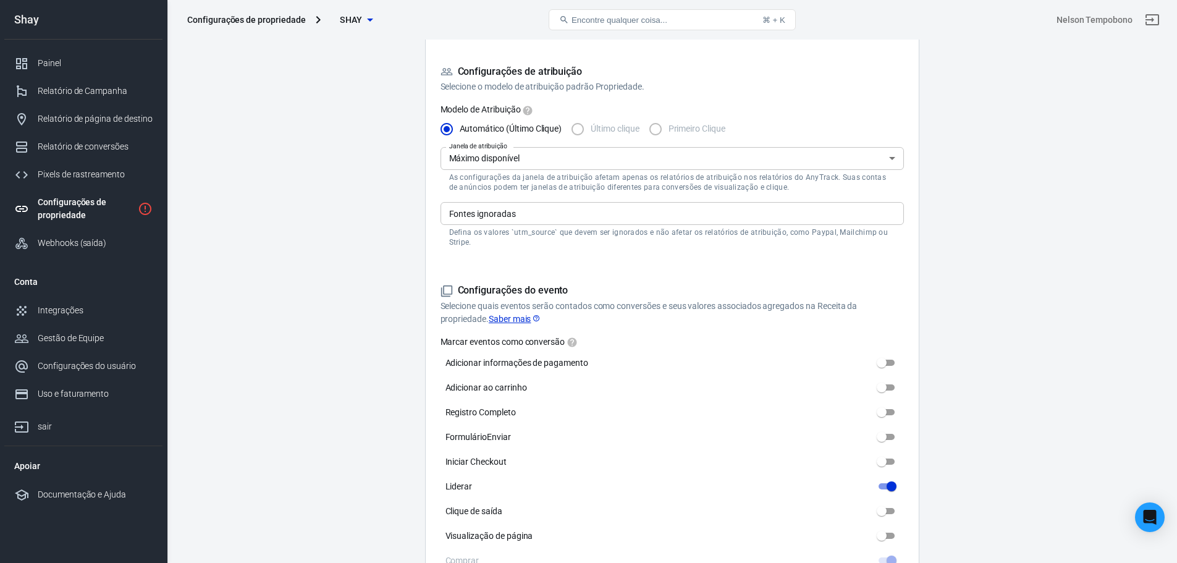
scroll to position [371, 0]
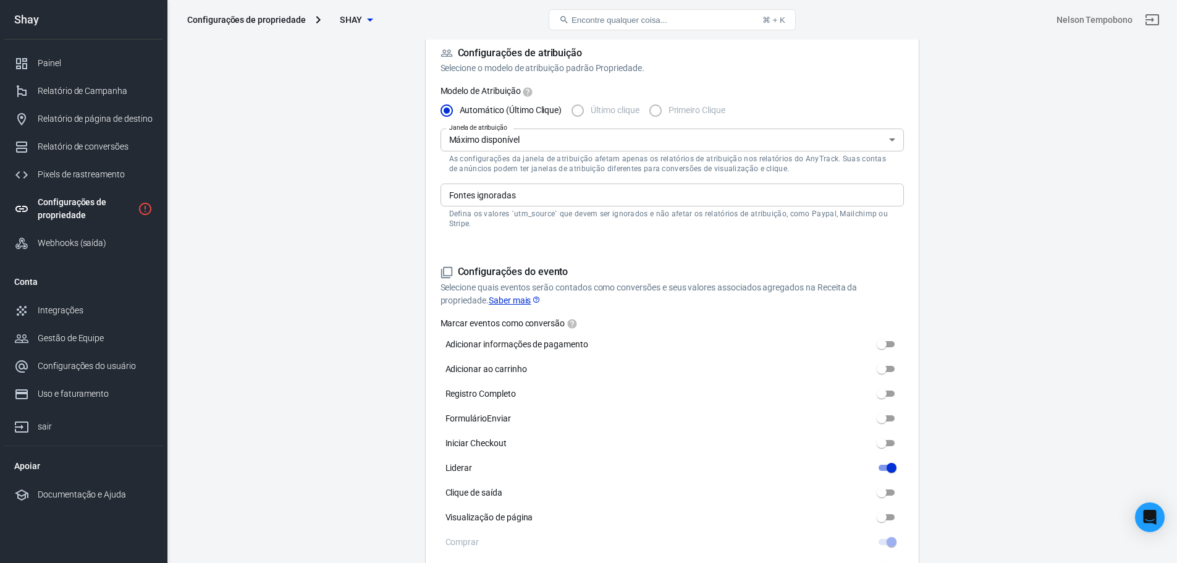
click at [500, 200] on input "Fontes ignoradas" at bounding box center [671, 194] width 454 height 15
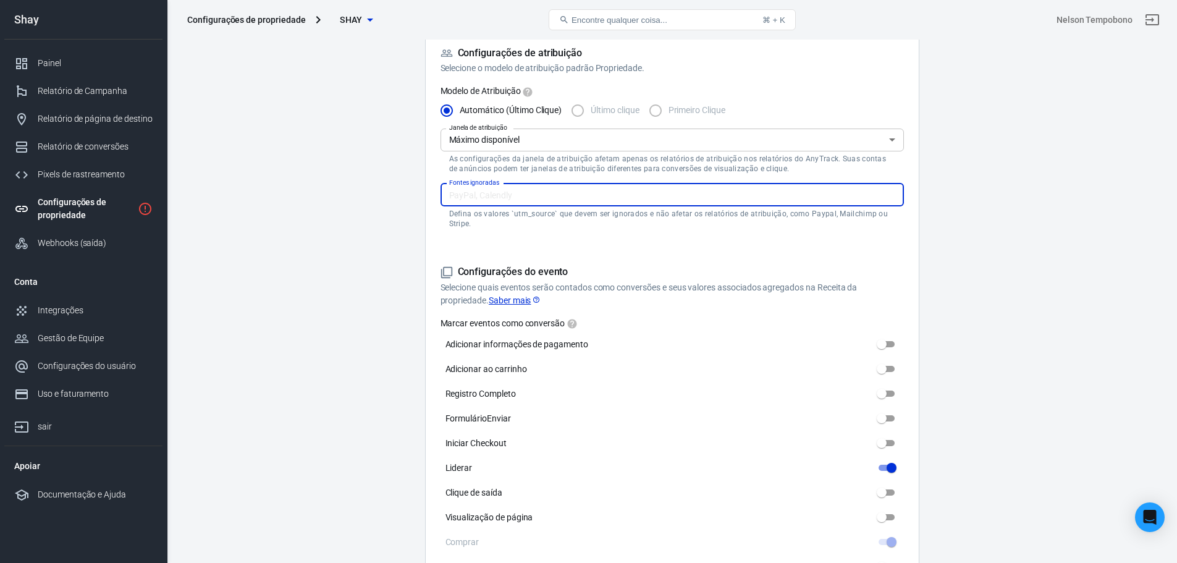
click at [391, 212] on main "Varredura automática Script de rastreamento Configurações Configurações de prop…" at bounding box center [671, 464] width 967 height 1609
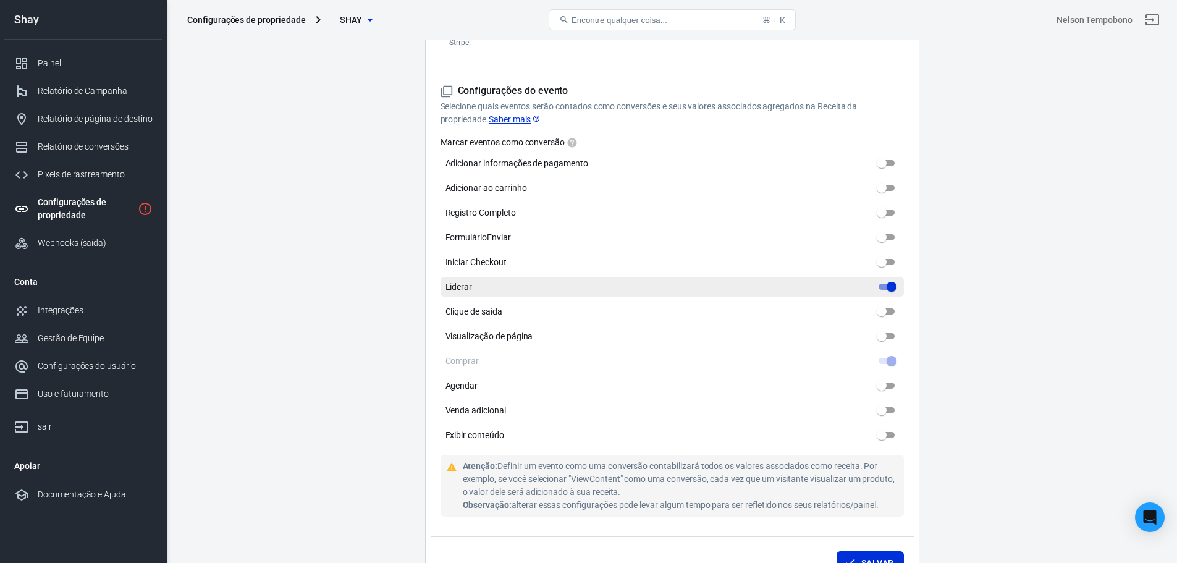
scroll to position [556, 0]
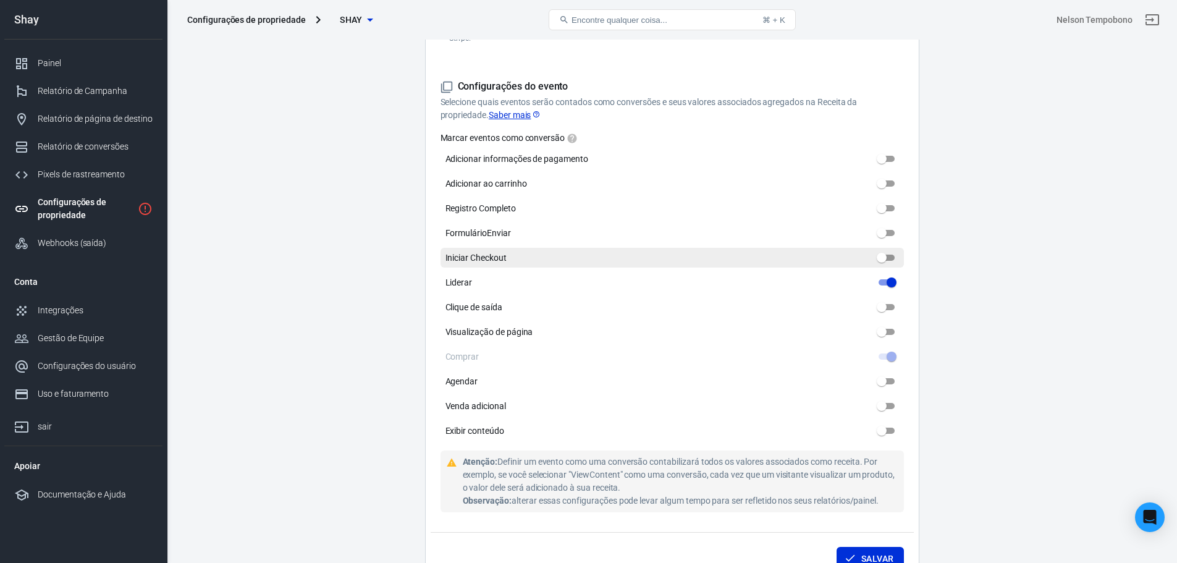
click at [609, 254] on label "Iniciar Checkout" at bounding box center [672, 258] width 463 height 20
click at [860, 254] on input "Iniciar Checkout" at bounding box center [882, 257] width 44 height 15
click at [896, 252] on input "Iniciar Checkout" at bounding box center [882, 257] width 44 height 15
click at [890, 261] on input "Iniciar Checkout" at bounding box center [882, 257] width 44 height 15
click at [881, 258] on input "Iniciar Checkout" at bounding box center [882, 257] width 44 height 15
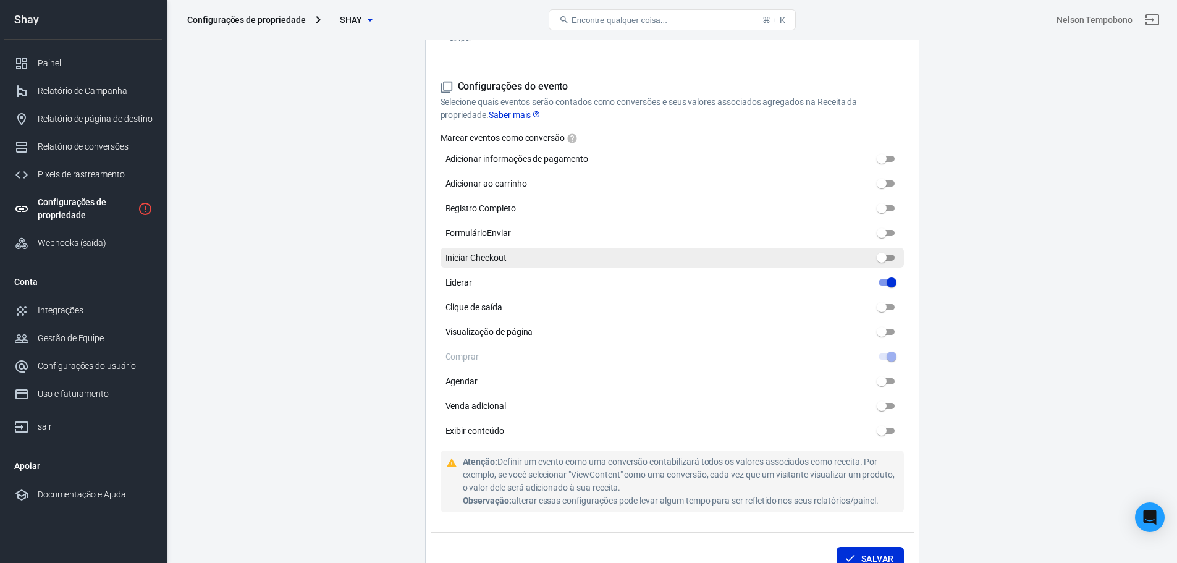
checkbox input "false"
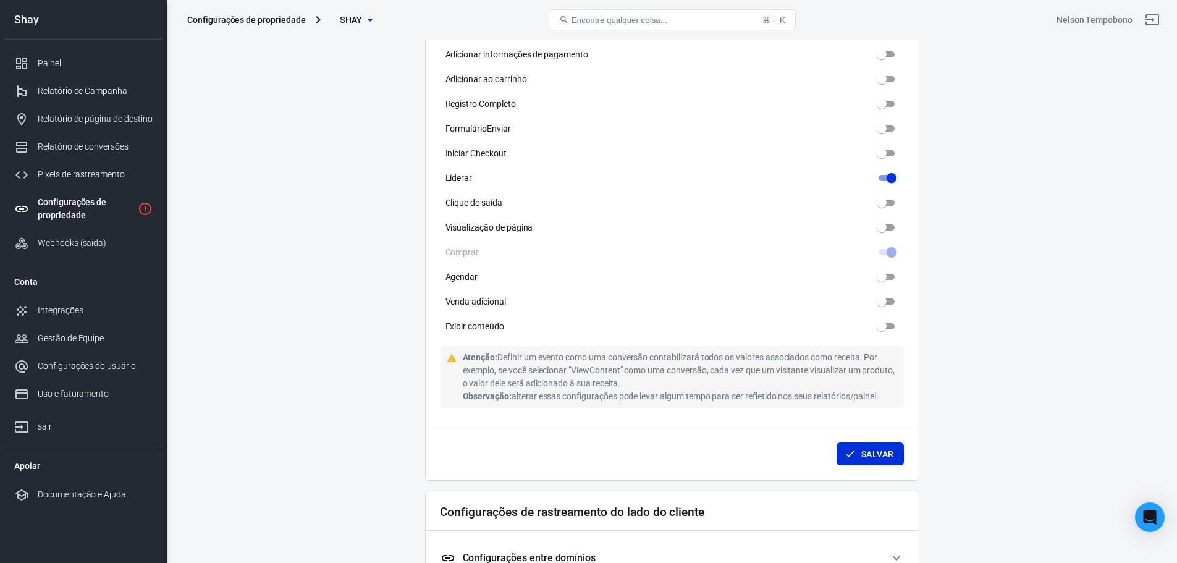
scroll to position [680, 0]
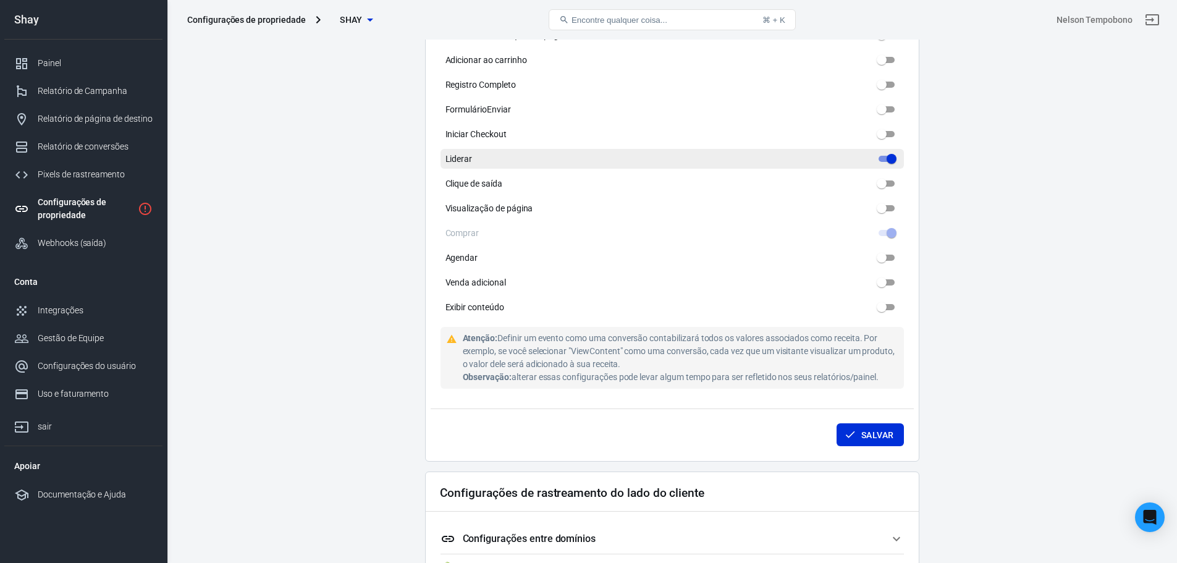
click at [889, 159] on input "Liderar" at bounding box center [892, 158] width 44 height 15
checkbox input "true"
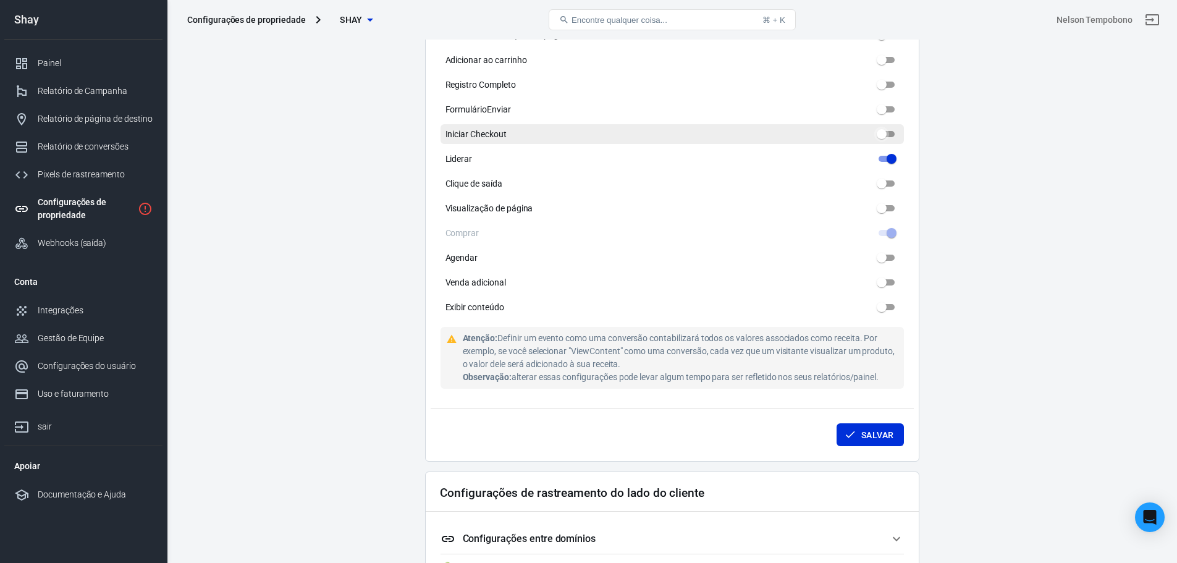
click at [884, 130] on input "Iniciar Checkout" at bounding box center [882, 134] width 44 height 15
click at [885, 130] on input "Iniciar Checkout" at bounding box center [882, 134] width 44 height 15
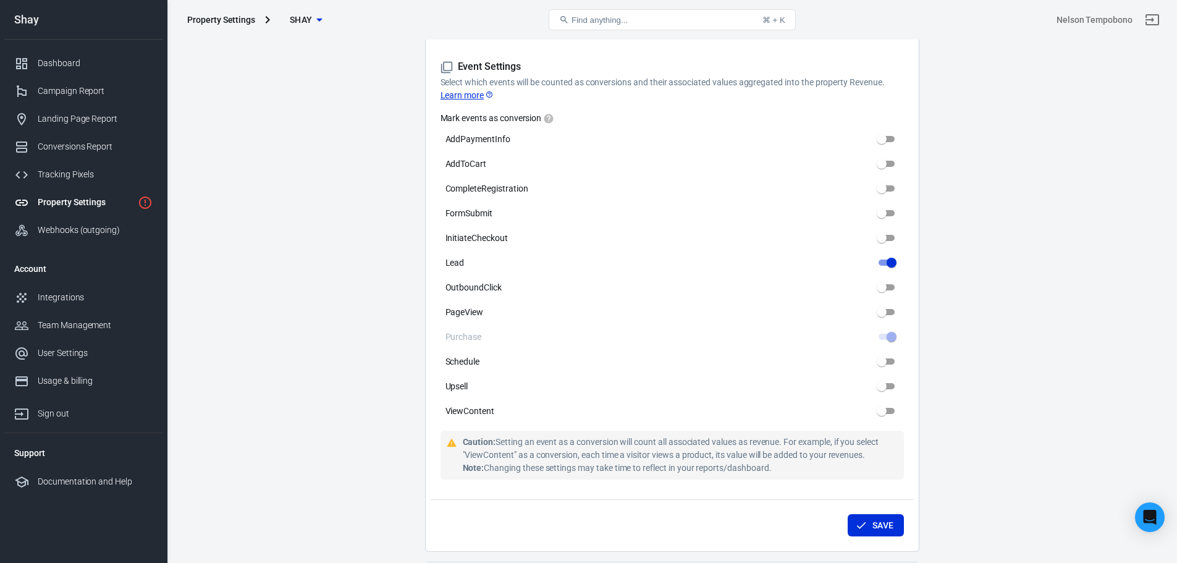
scroll to position [546, 0]
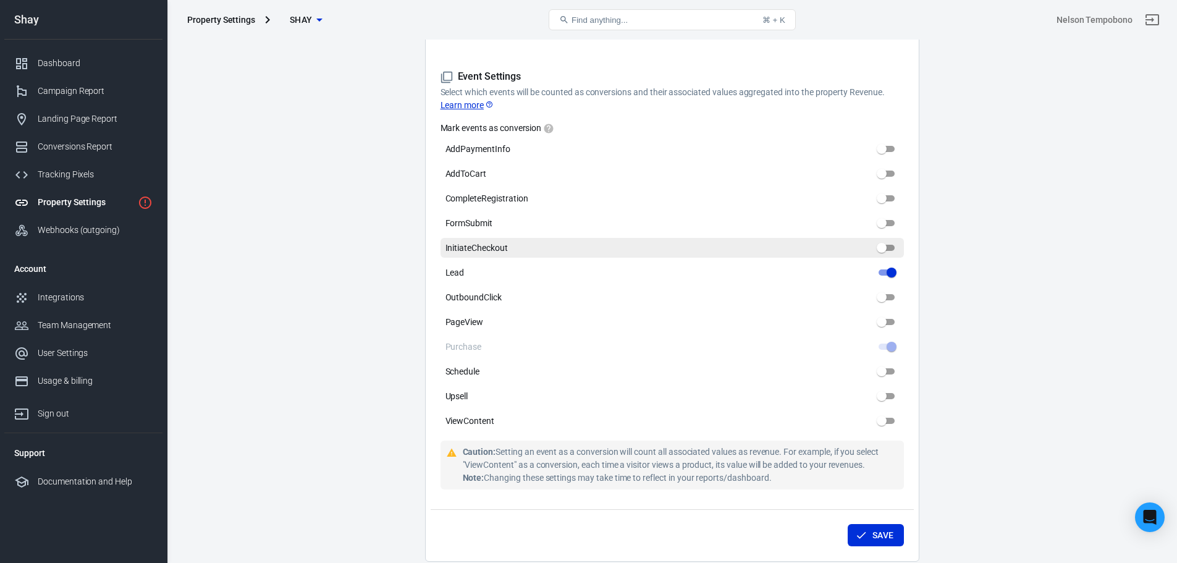
click at [880, 243] on input "InitiateCheckout" at bounding box center [882, 247] width 44 height 15
checkbox input "false"
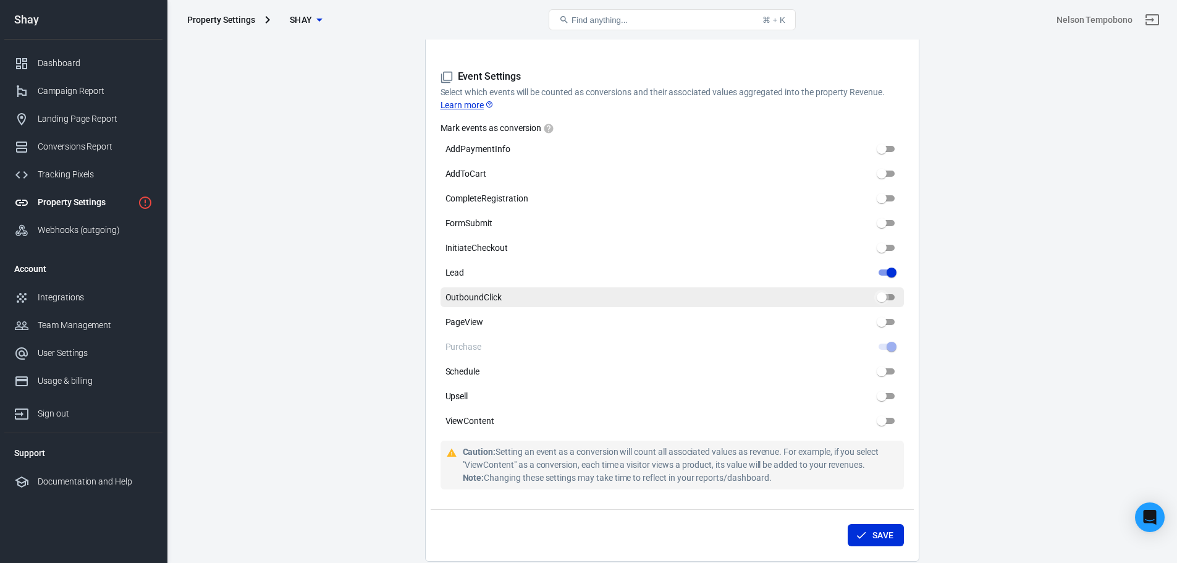
click at [891, 300] on input "OutboundClick" at bounding box center [882, 297] width 44 height 15
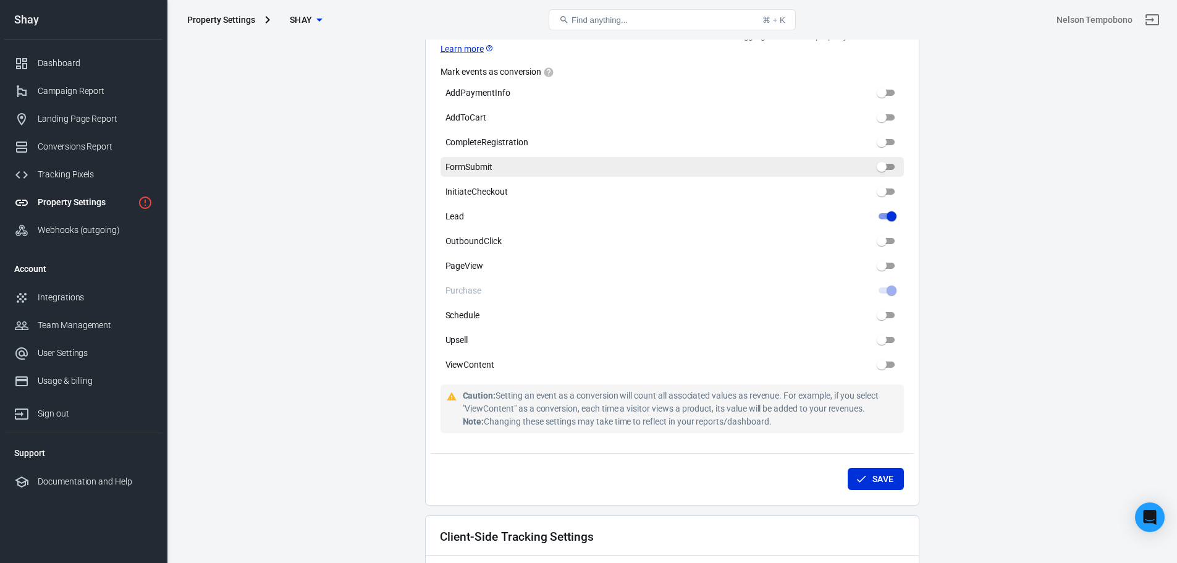
scroll to position [608, 0]
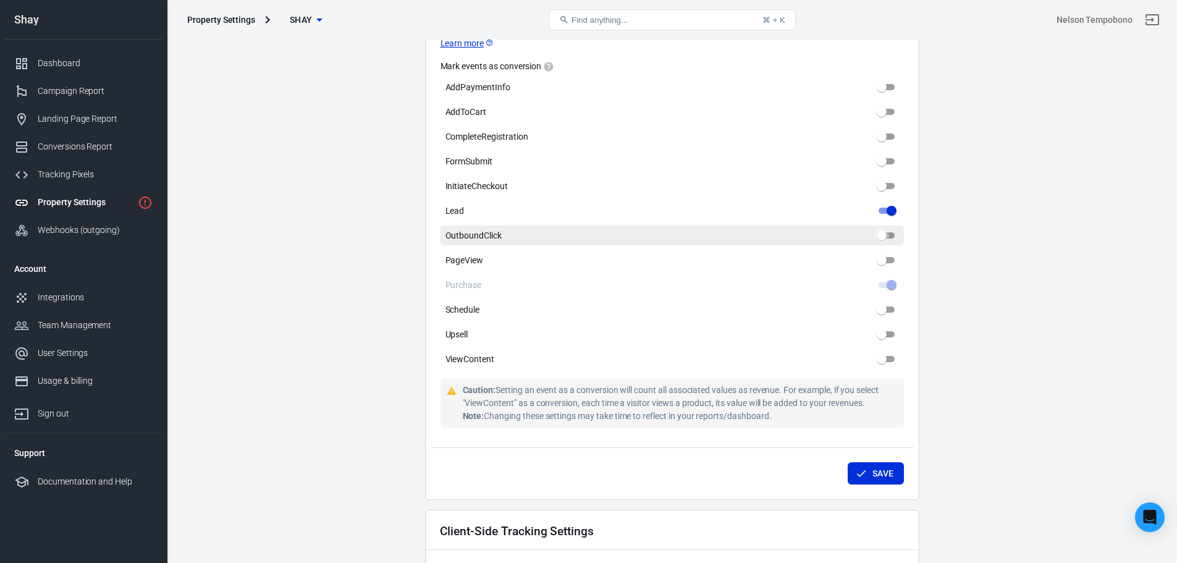
click at [892, 233] on input "OutboundClick" at bounding box center [882, 235] width 44 height 15
click at [888, 236] on input "OutboundClick" at bounding box center [882, 235] width 44 height 15
checkbox input "false"
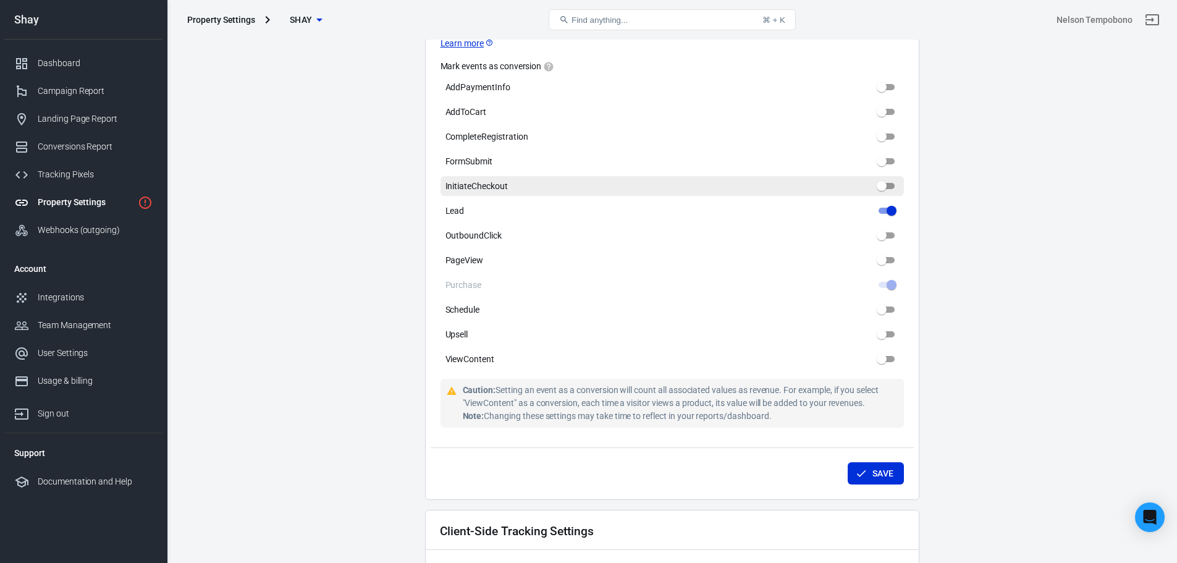
click at [891, 186] on input "InitiateCheckout" at bounding box center [882, 186] width 44 height 15
checkbox input "false"
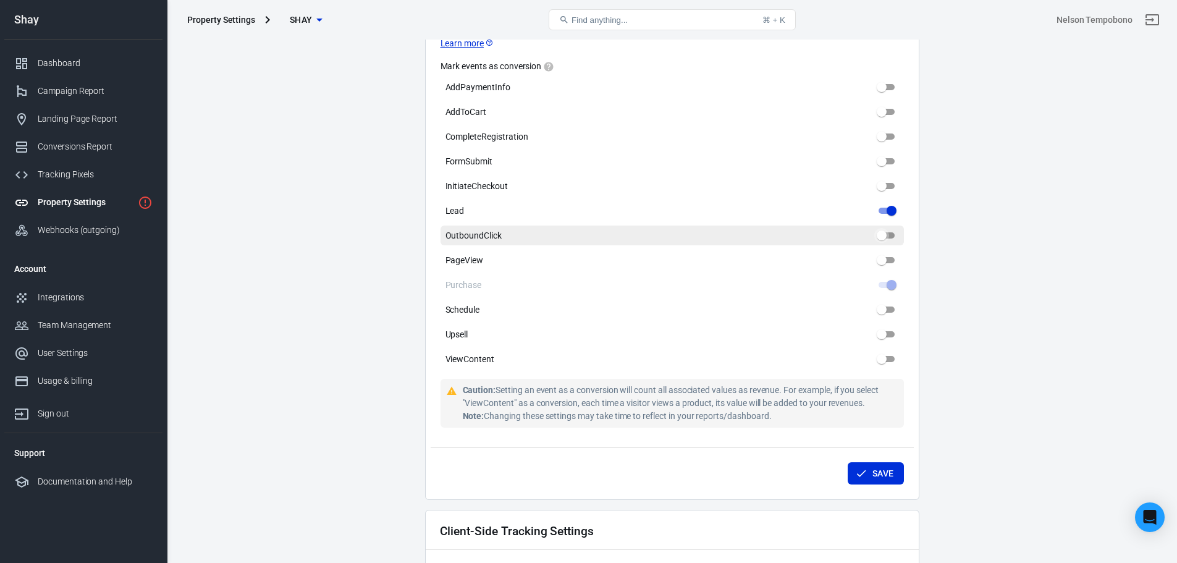
click at [889, 233] on input "OutboundClick" at bounding box center [882, 235] width 44 height 15
checkbox input "false"
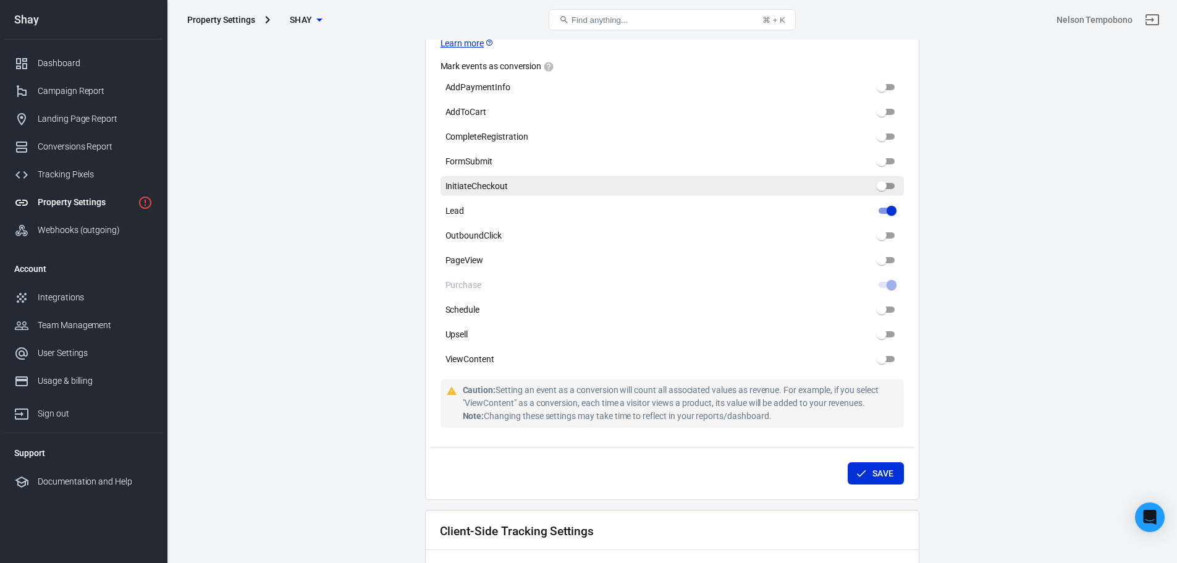
click at [890, 187] on input "InitiateCheckout" at bounding box center [882, 186] width 44 height 15
checkbox input "false"
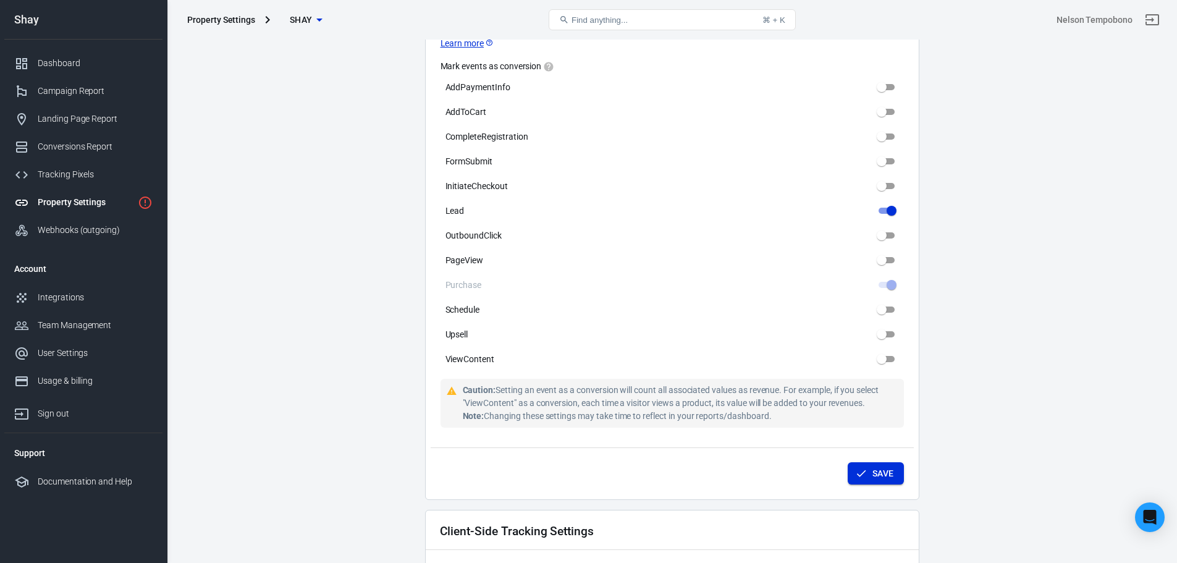
click at [885, 469] on button "Save" at bounding box center [876, 473] width 56 height 23
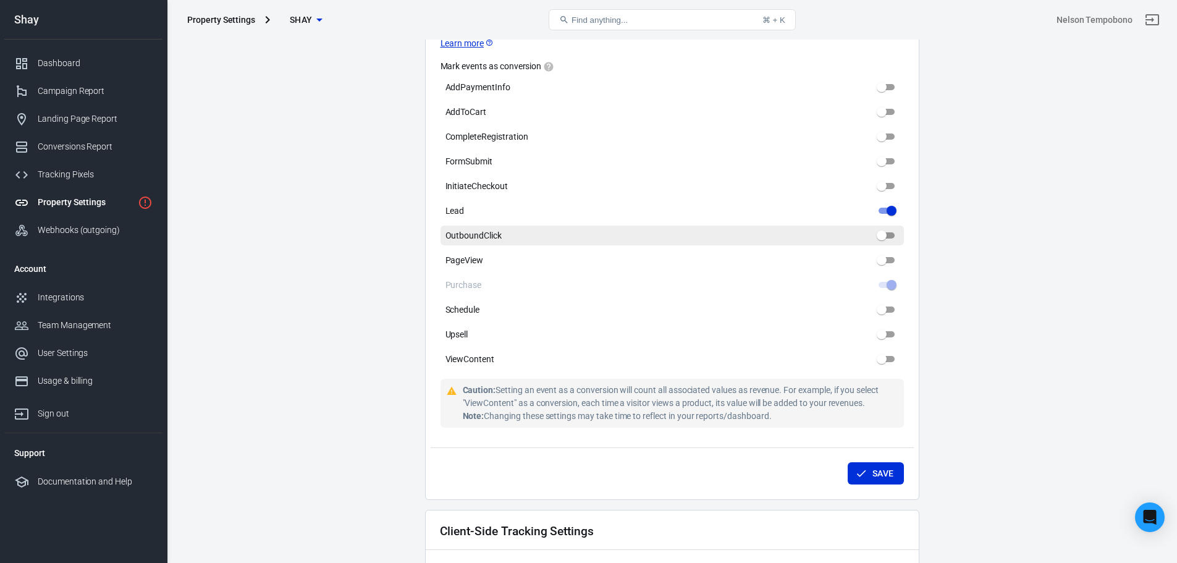
click at [887, 237] on input "OutboundClick" at bounding box center [882, 235] width 44 height 15
click at [886, 237] on input "OutboundClick" at bounding box center [882, 235] width 44 height 15
checkbox input "false"
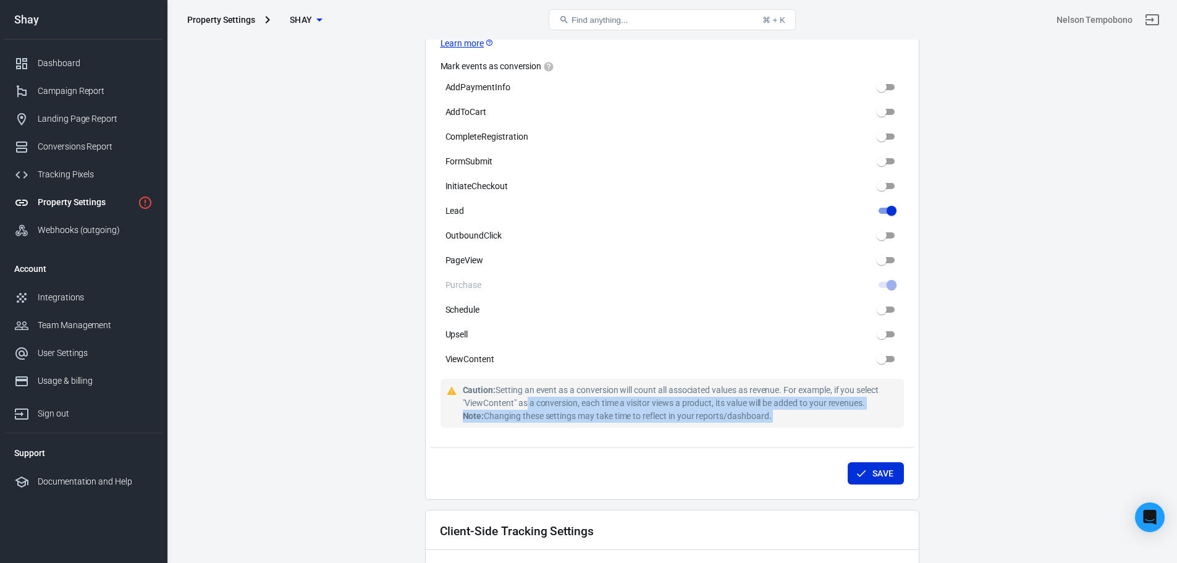
drag, startPoint x: 522, startPoint y: 399, endPoint x: 644, endPoint y: 434, distance: 126.9
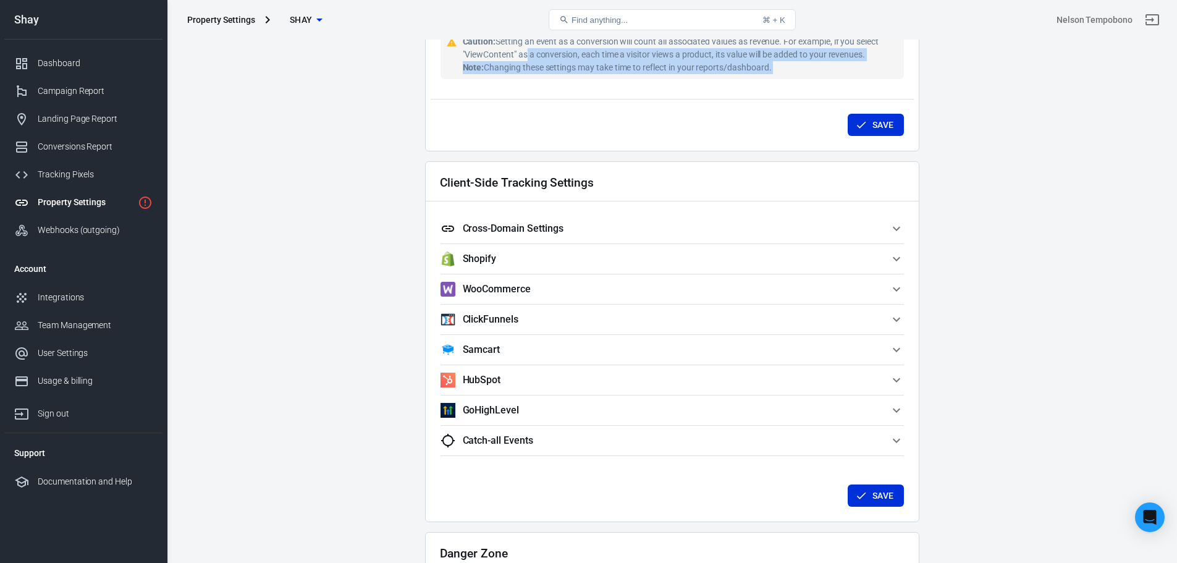
scroll to position [1033, 0]
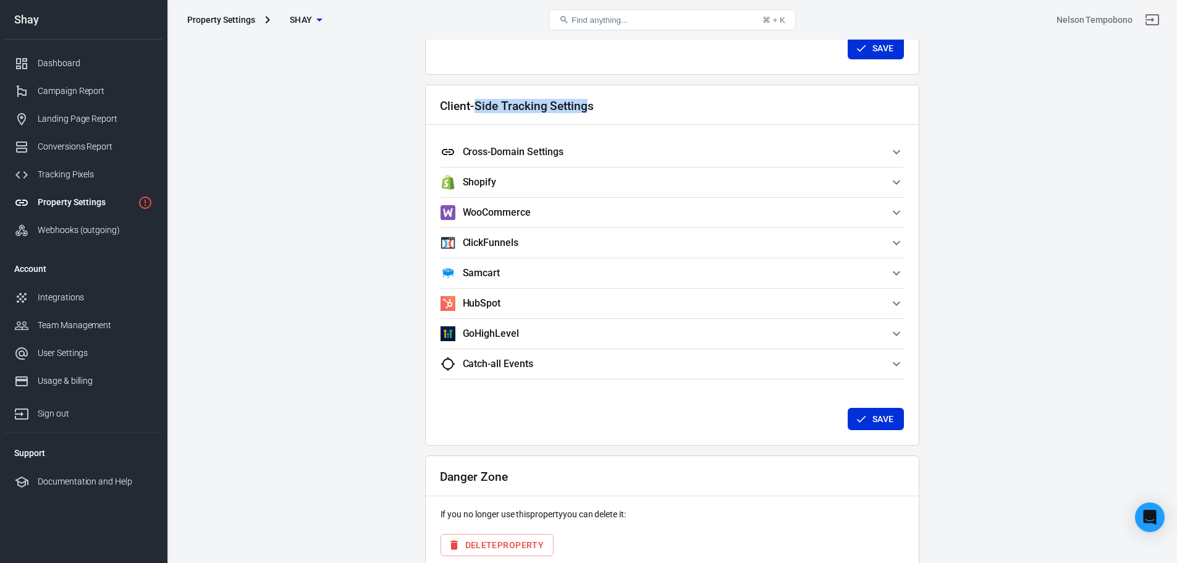
drag, startPoint x: 500, startPoint y: 104, endPoint x: 590, endPoint y: 95, distance: 90.6
click at [590, 95] on div "Client-Side Tracking Settings" at bounding box center [672, 105] width 493 height 40
click at [577, 115] on div "Client-Side Tracking Settings" at bounding box center [672, 105] width 493 height 40
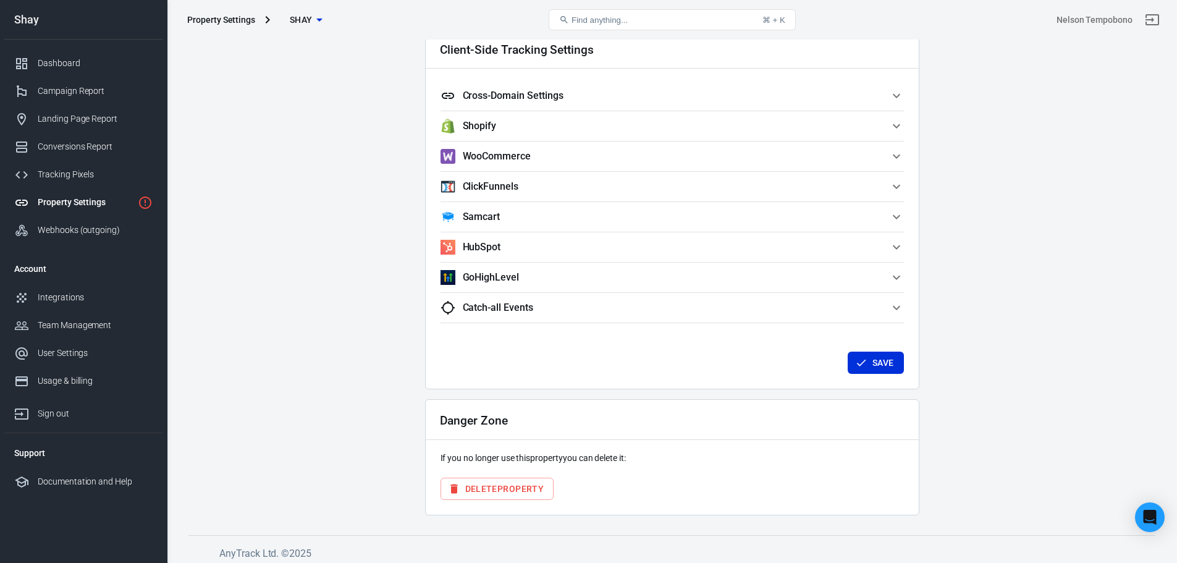
scroll to position [1095, 0]
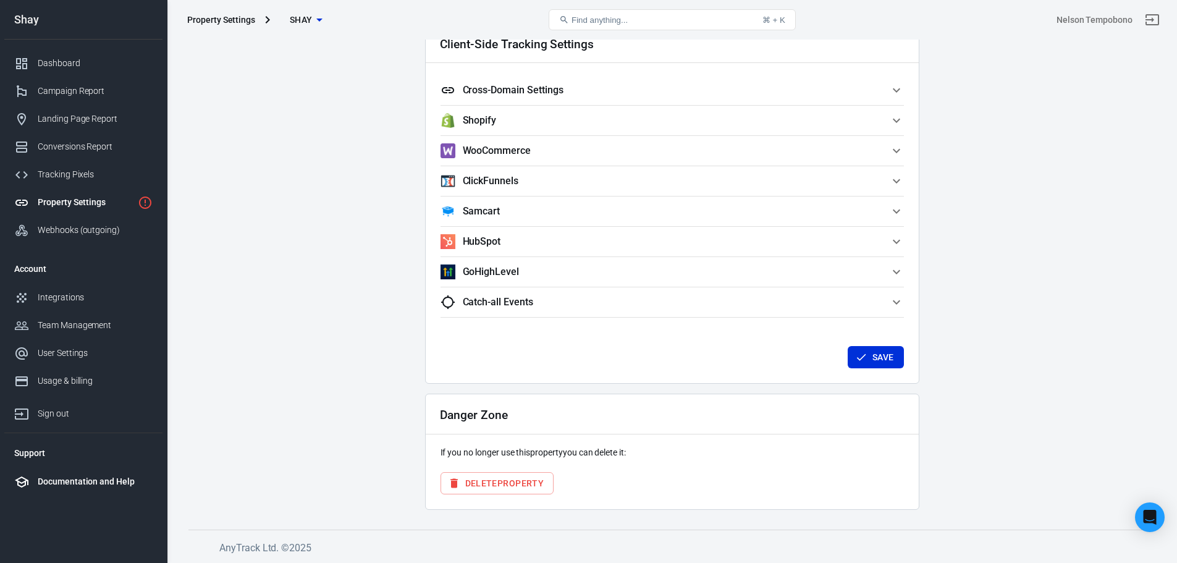
click at [61, 480] on div "Documentation and Help" at bounding box center [95, 481] width 115 height 13
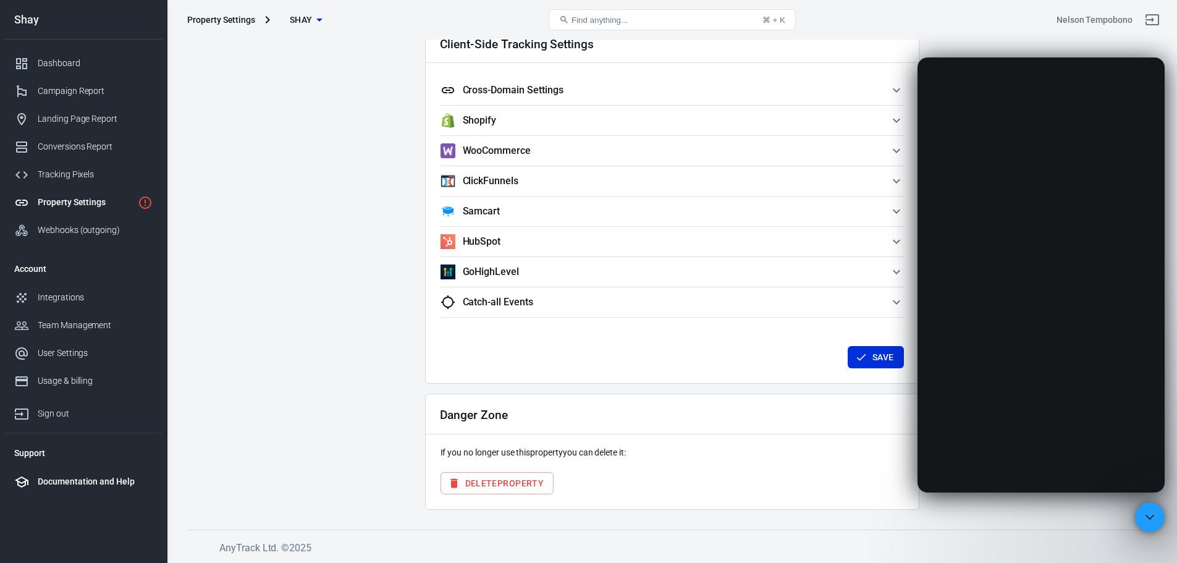
scroll to position [0, 0]
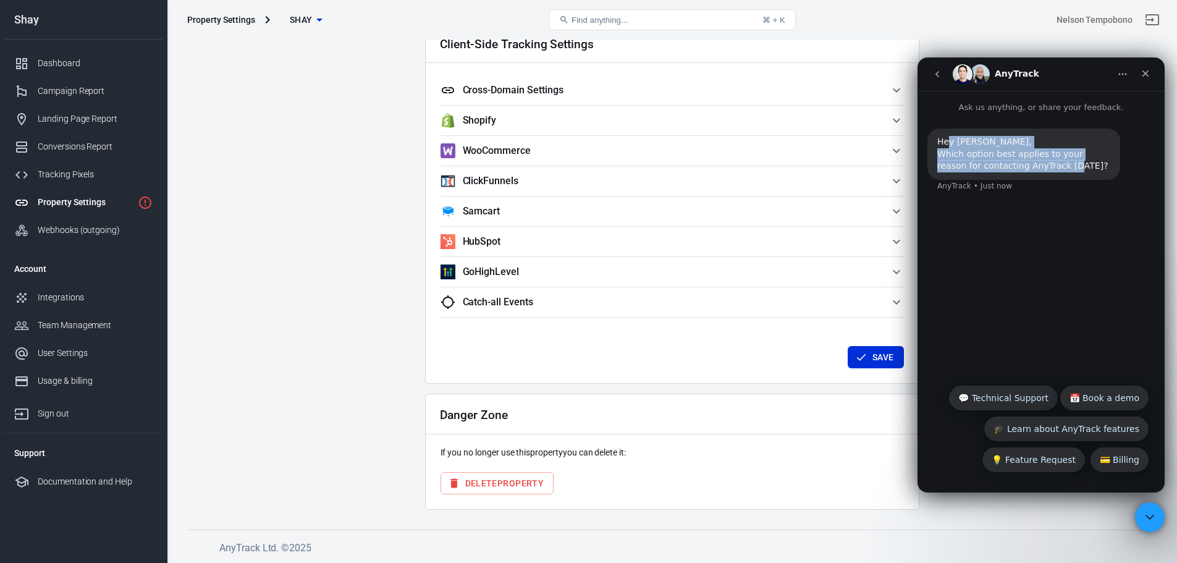
drag, startPoint x: 979, startPoint y: 163, endPoint x: 1026, endPoint y: 206, distance: 63.4
click at [1026, 206] on div "Hey [PERSON_NAME], Which option best applies to your reason for contacting AnyT…" at bounding box center [1041, 160] width 247 height 93
click at [1018, 194] on div "Hey [PERSON_NAME], Which option best applies to your reason for contacting AnyT…" at bounding box center [1041, 168] width 227 height 78
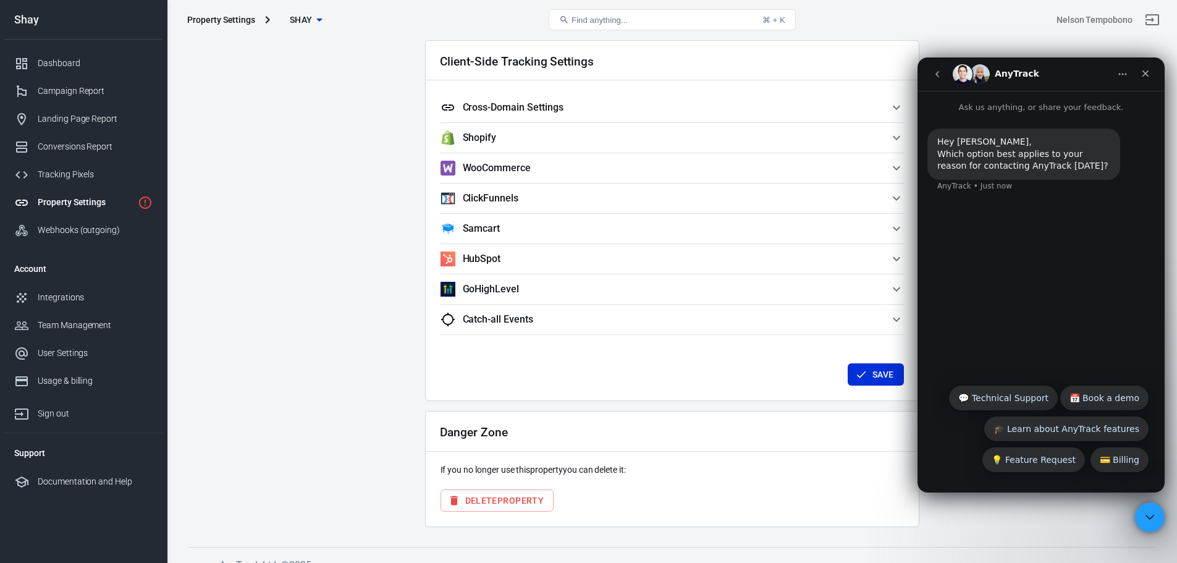
scroll to position [1095, 0]
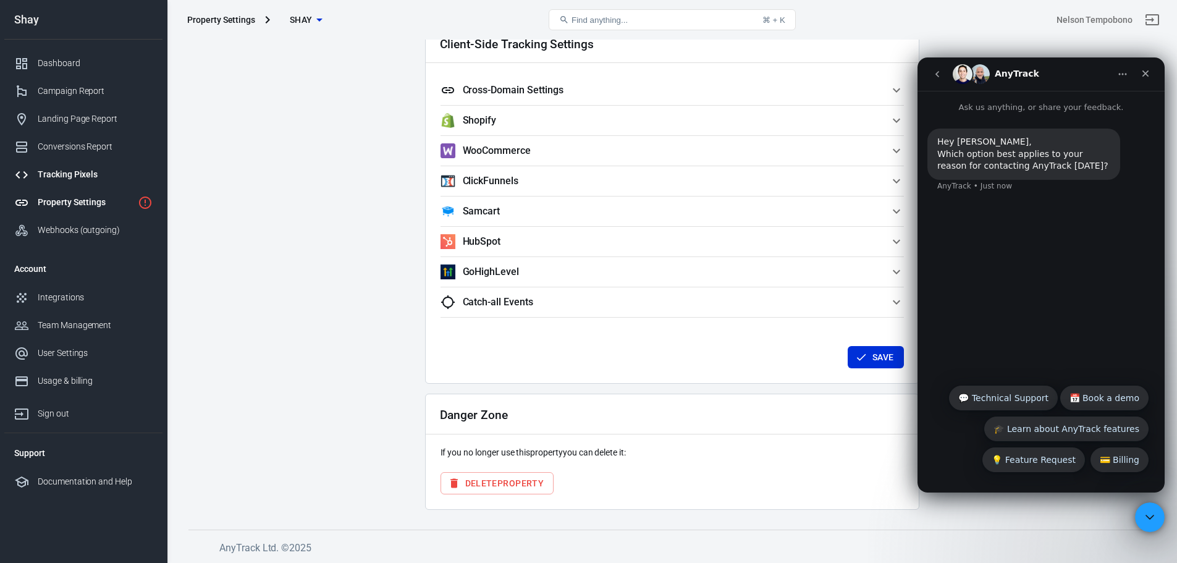
click at [76, 171] on div "Tracking Pixels" at bounding box center [95, 174] width 115 height 13
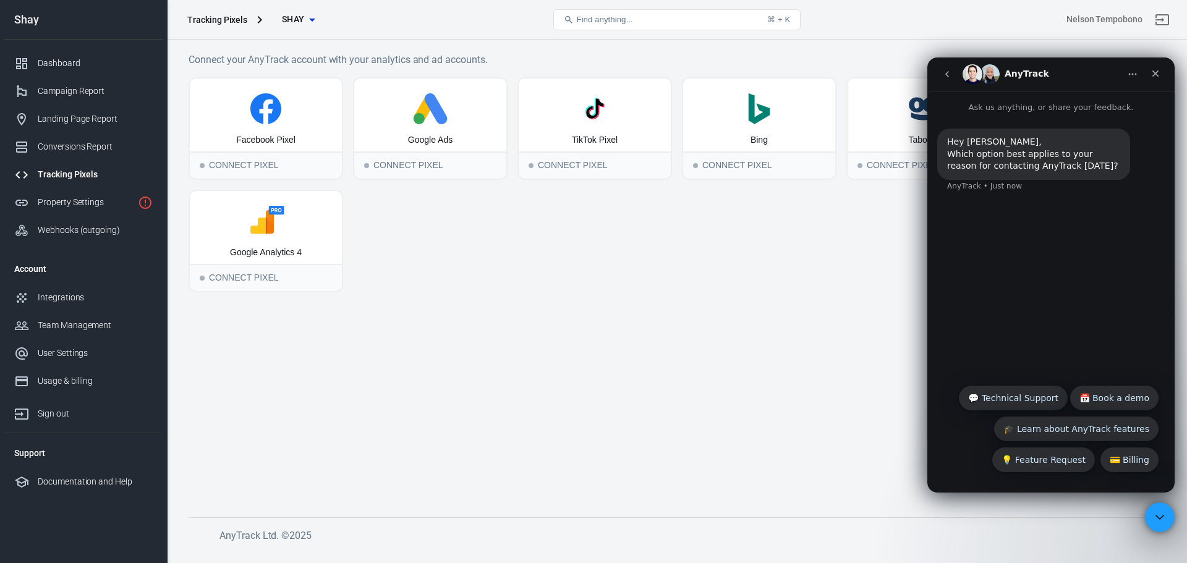
click at [538, 247] on div "Facebook Pixel Connect Pixel Google Ads Connect Pixel TikTok Pixel Connect Pixe…" at bounding box center [676, 184] width 976 height 215
click at [1171, 523] on div "Close Intercom Messenger" at bounding box center [1158, 516] width 30 height 30
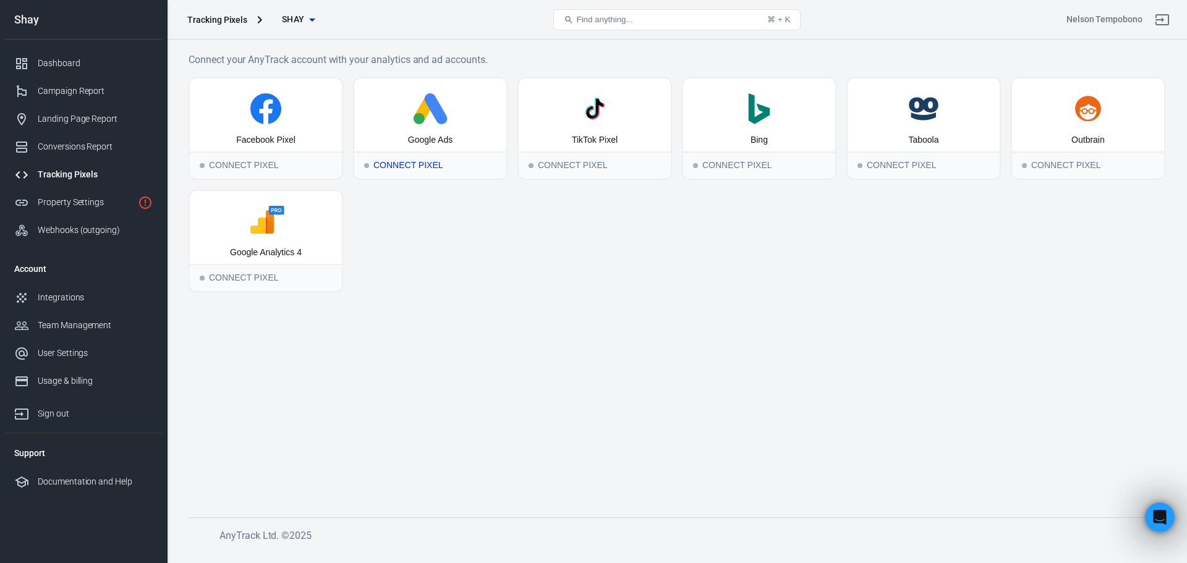
click at [425, 139] on div "Google Ads" at bounding box center [430, 140] width 44 height 12
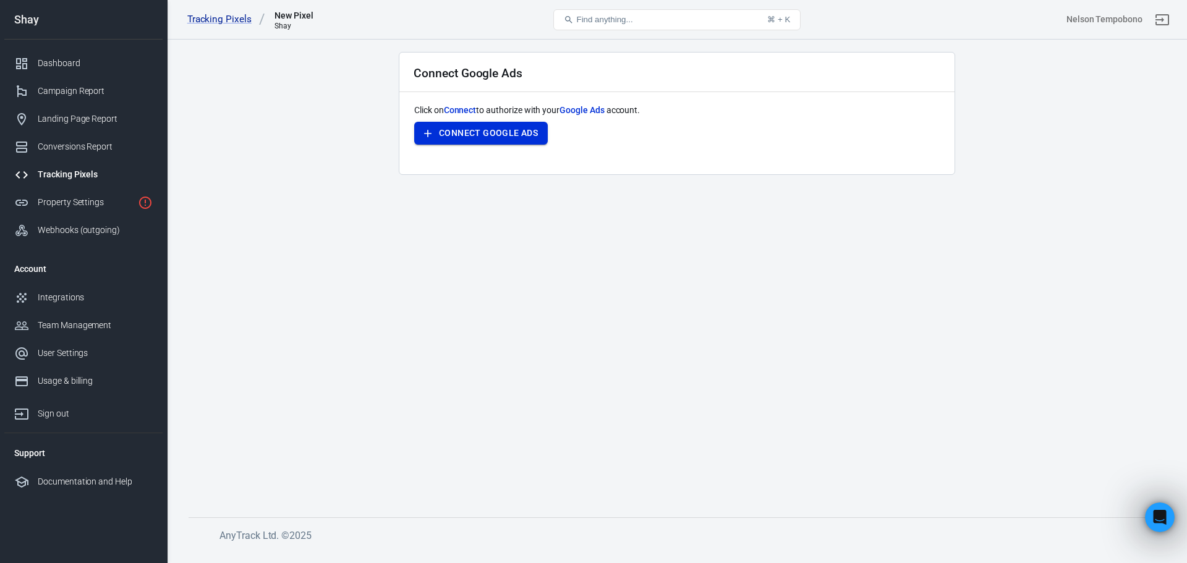
click at [494, 127] on button "Connect Google Ads" at bounding box center [480, 133] width 133 height 23
click at [410, 130] on div "Connect Google Ads Click on Connect to authorize with your Google Ads account. …" at bounding box center [677, 113] width 556 height 123
click at [337, 133] on main "Connect Google Ads Click on Connect to authorize with your Google Ads account. …" at bounding box center [676, 275] width 976 height 446
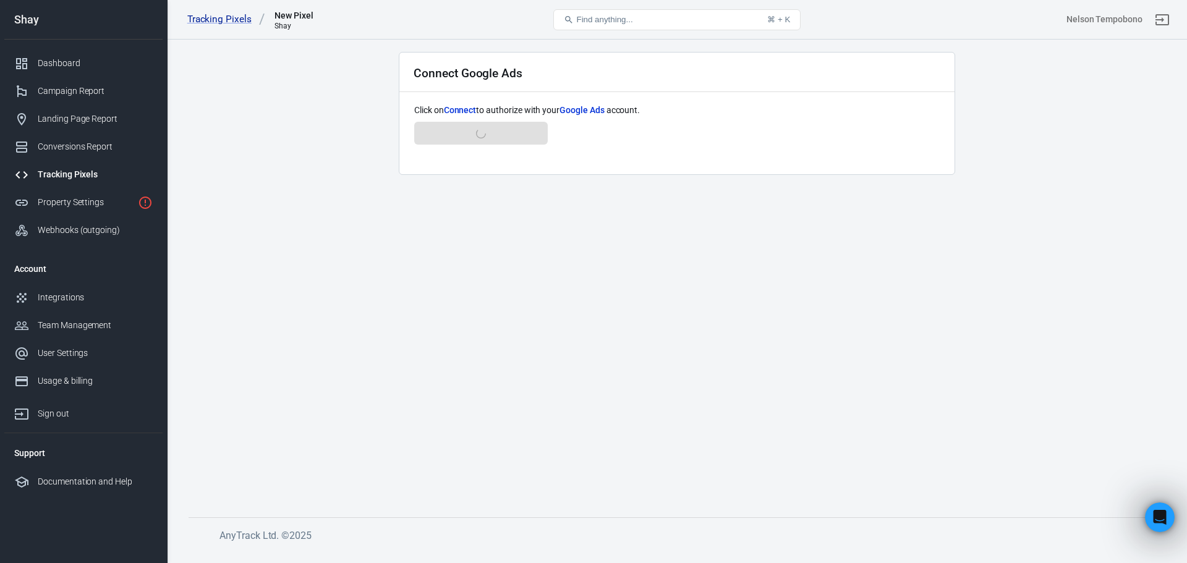
click at [487, 332] on main "Connect Google Ads Click on Connect to authorize with your Google Ads account. …" at bounding box center [676, 275] width 976 height 446
